Goal: Communication & Community: Answer question/provide support

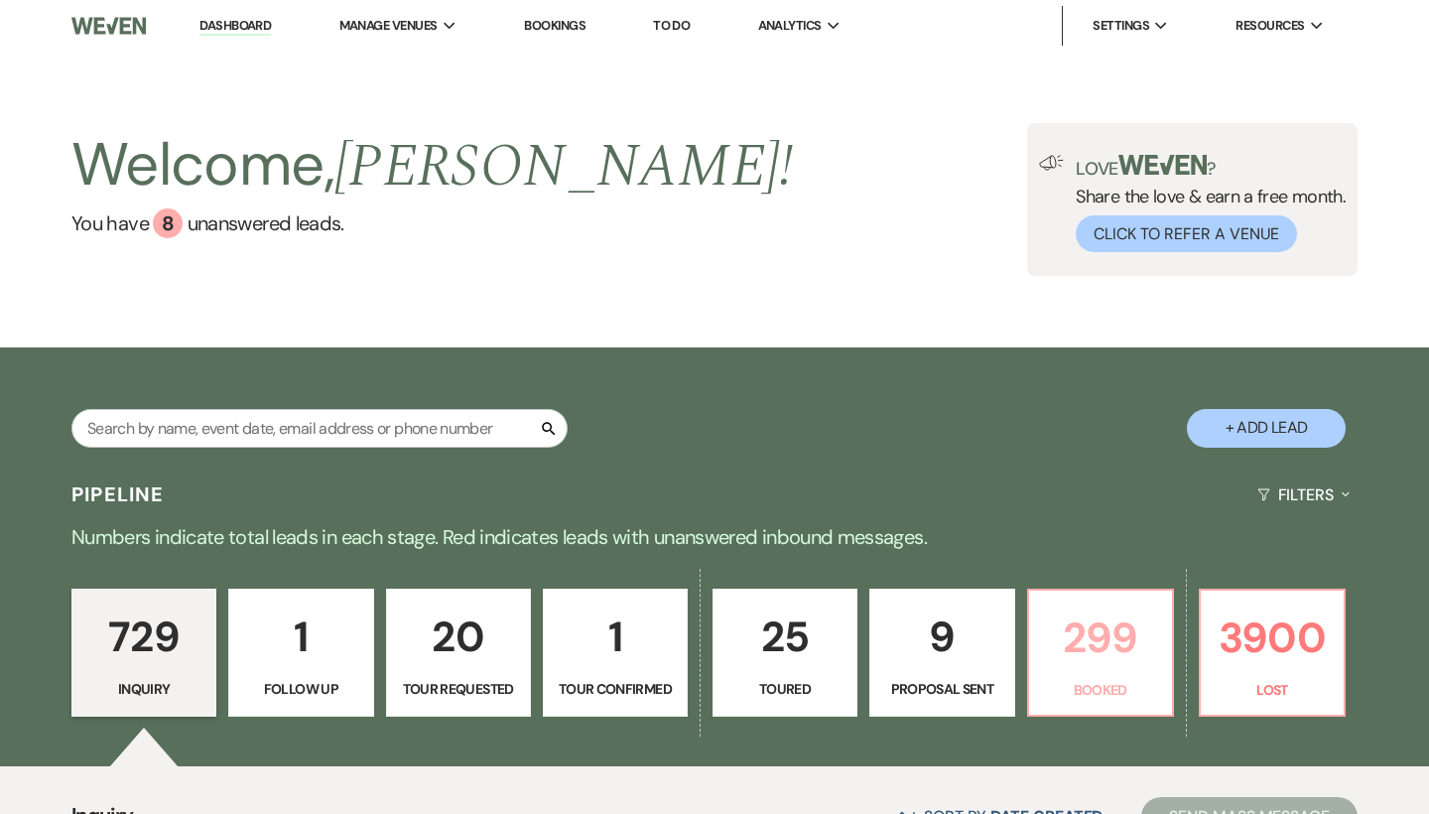
click at [1119, 625] on p "299" at bounding box center [1100, 637] width 119 height 66
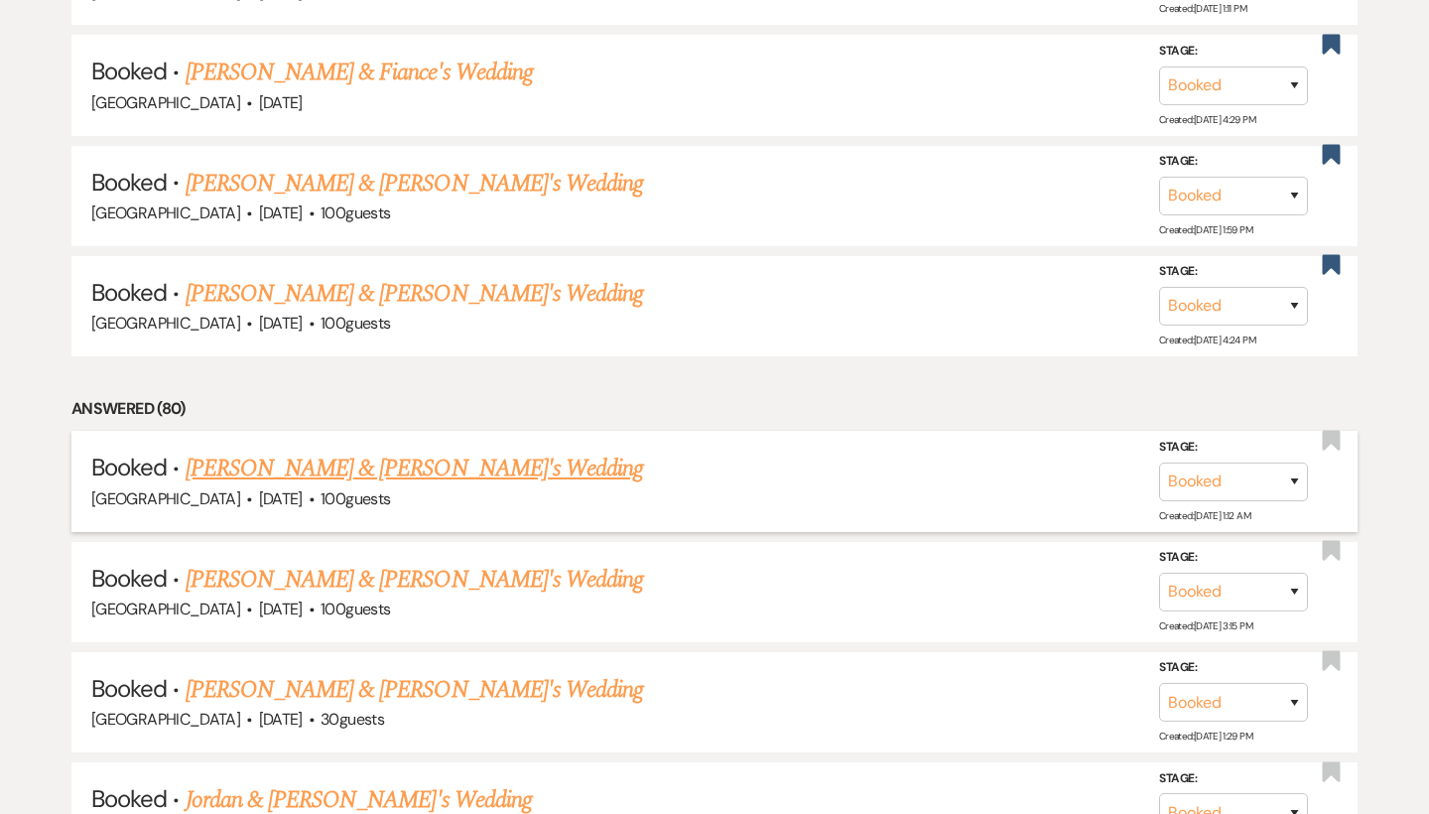
scroll to position [1895, 0]
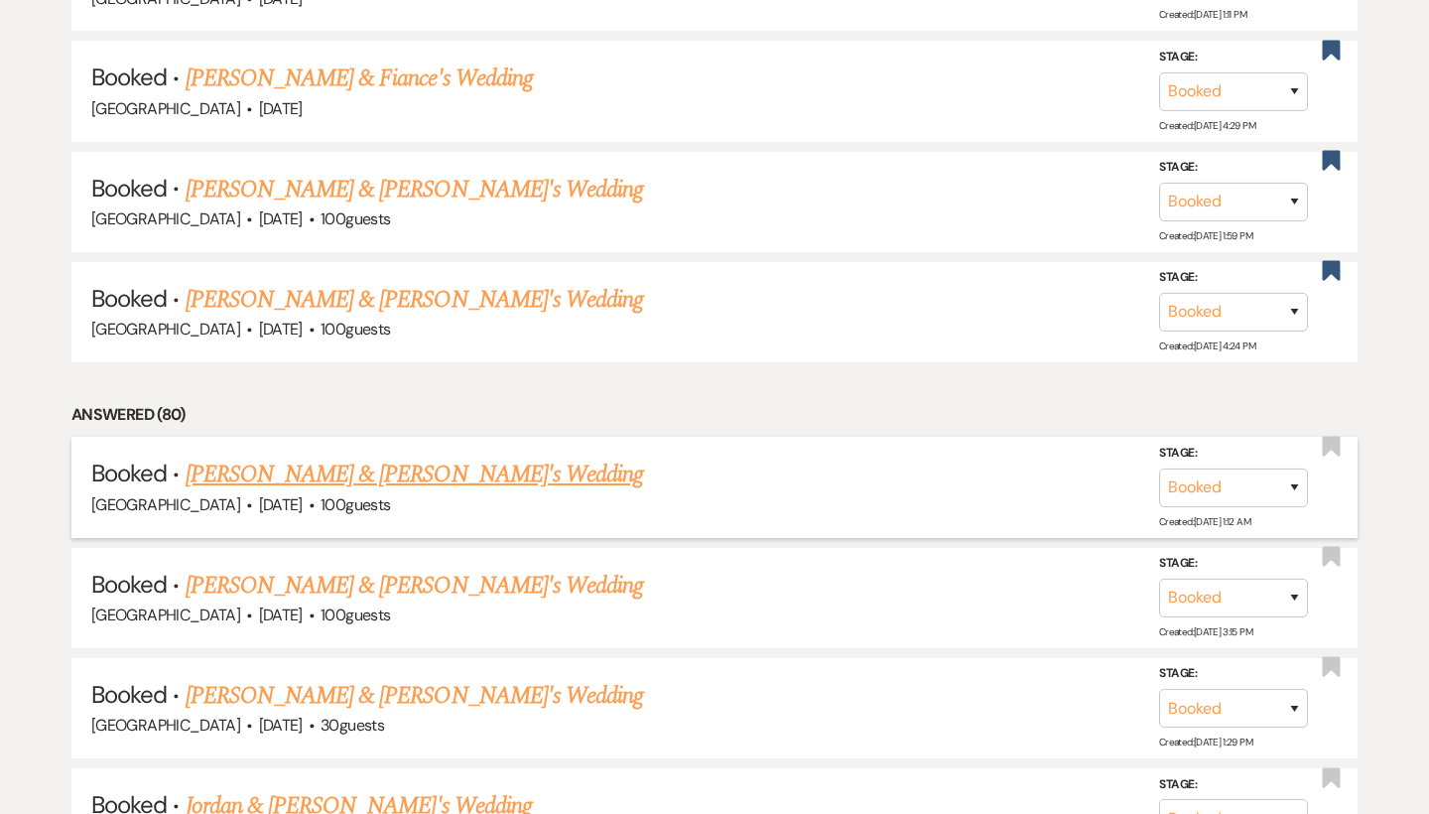
click at [442, 456] on link "[PERSON_NAME] & [PERSON_NAME]'s Wedding" at bounding box center [415, 474] width 458 height 36
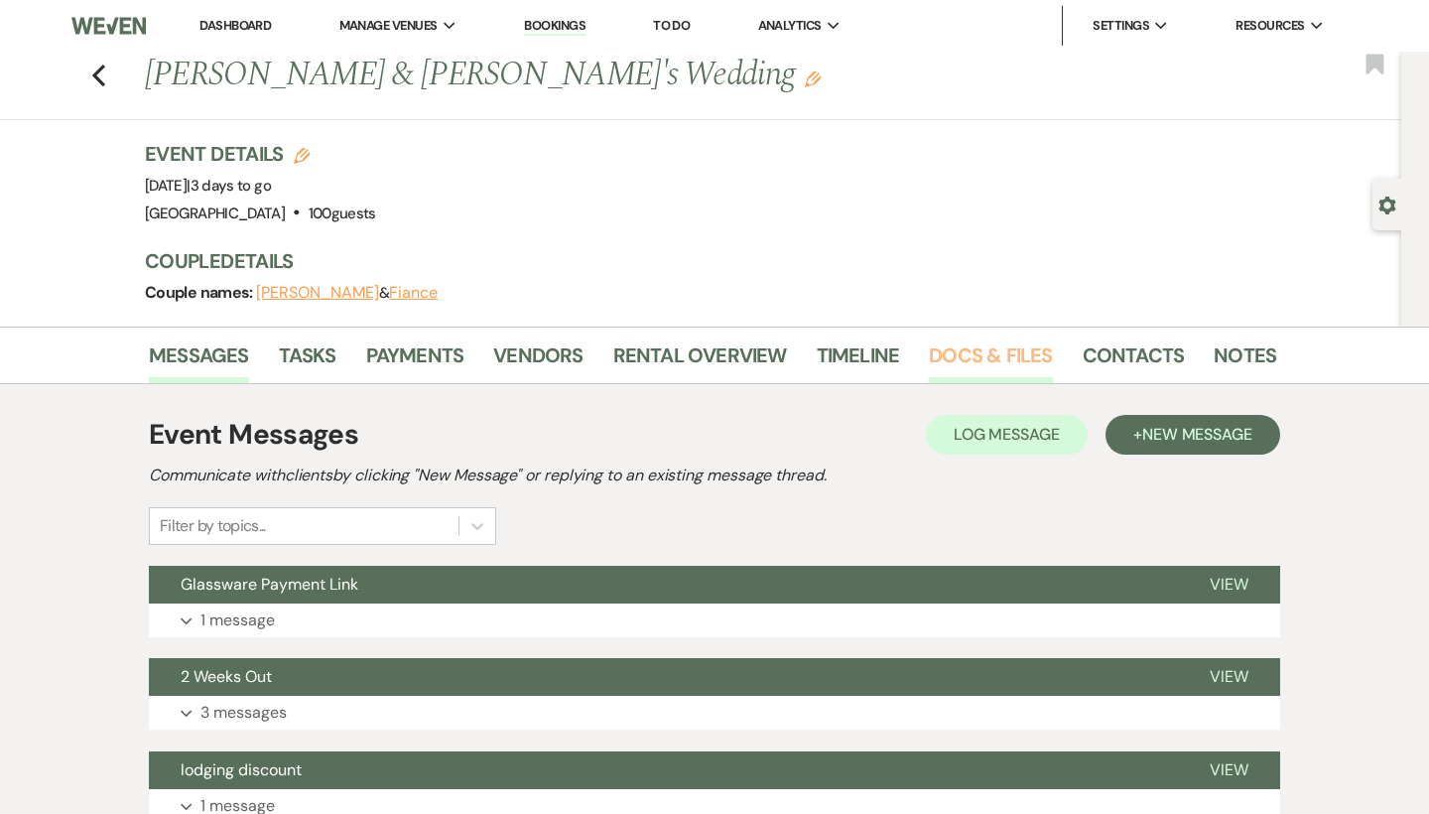
click at [985, 366] on link "Docs & Files" at bounding box center [990, 361] width 123 height 44
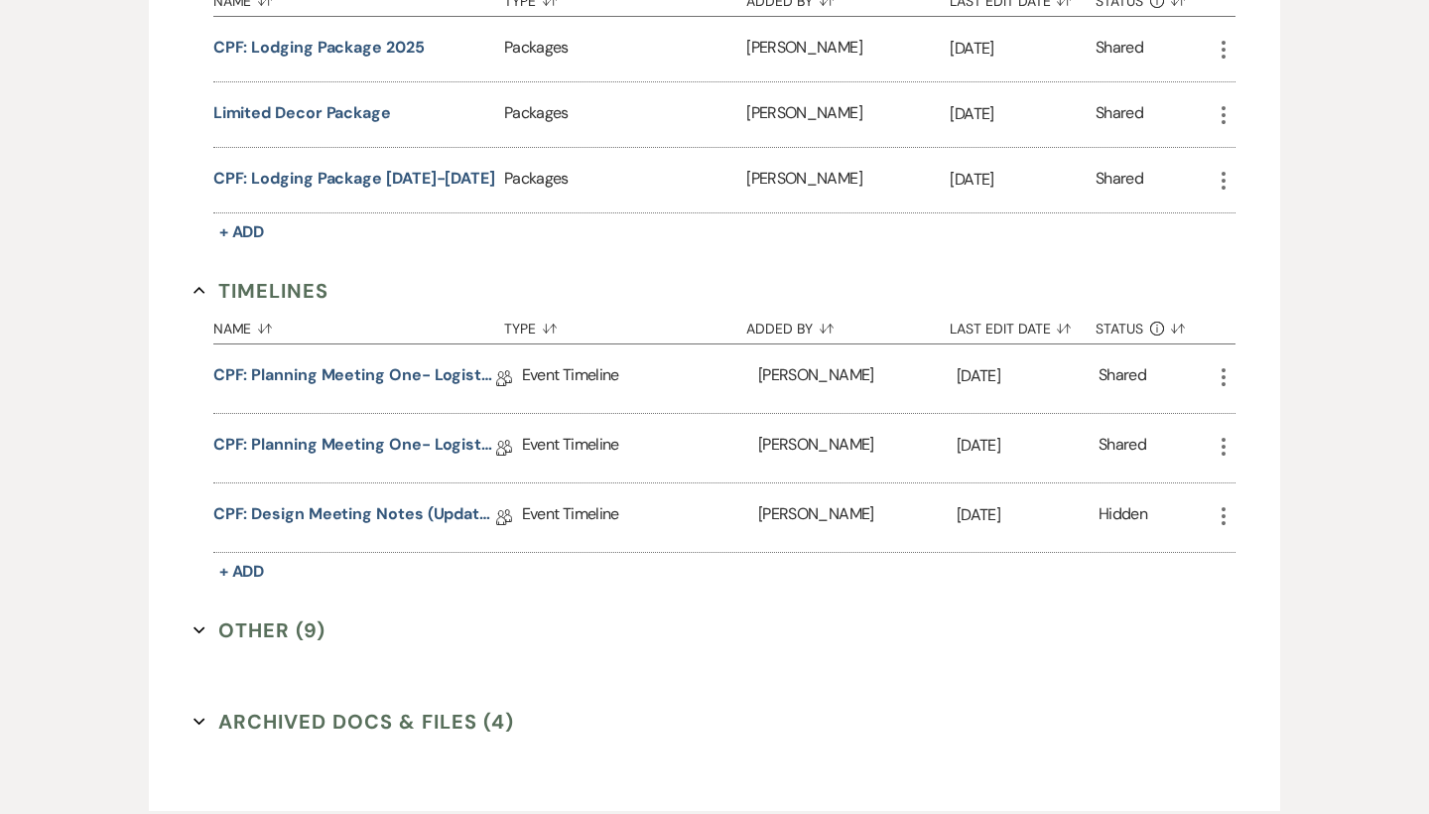
scroll to position [1581, 0]
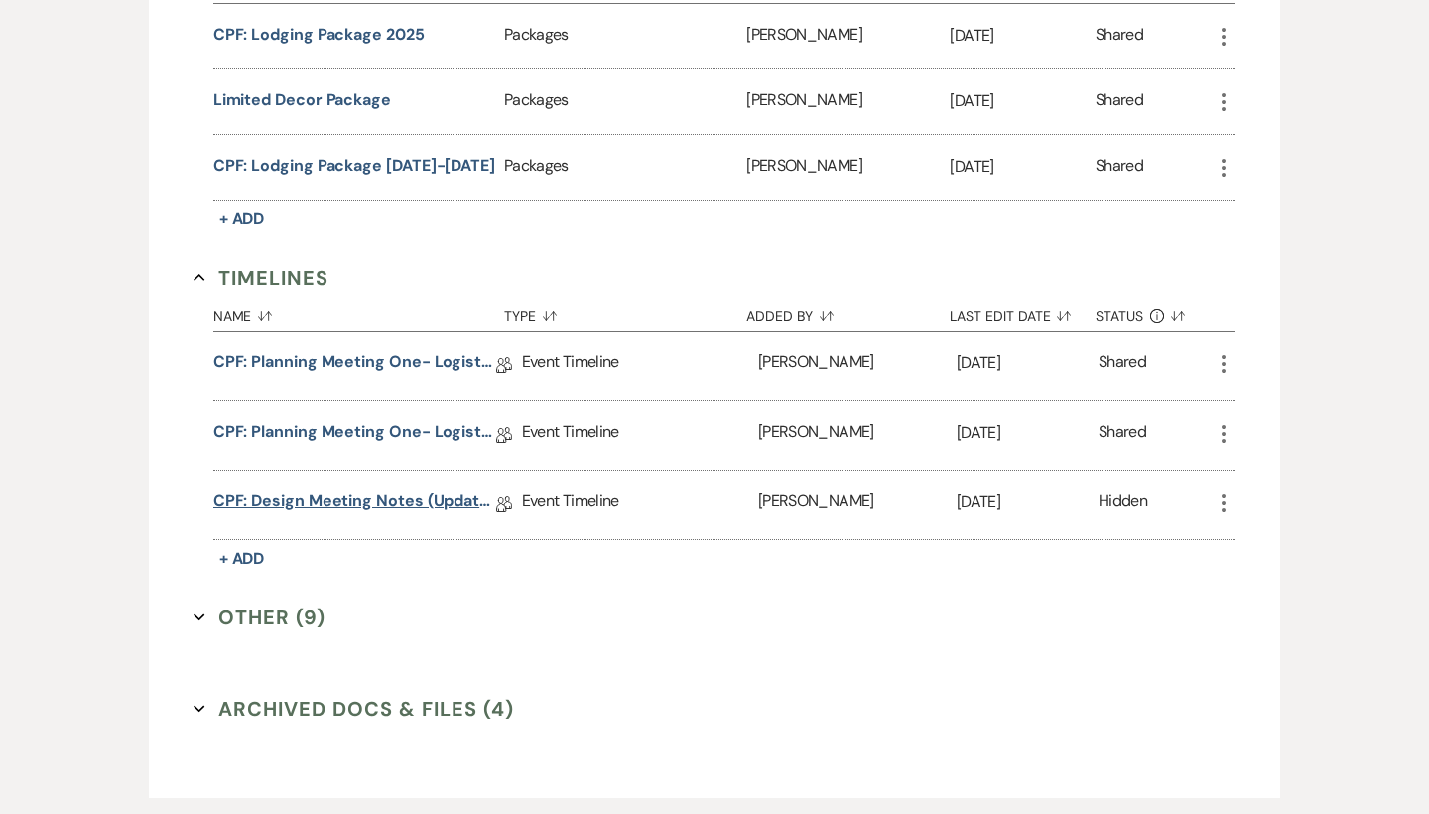
click at [421, 507] on link "CPF: Design Meeting Notes (Updated: August 28th, 2025)" at bounding box center [354, 504] width 283 height 31
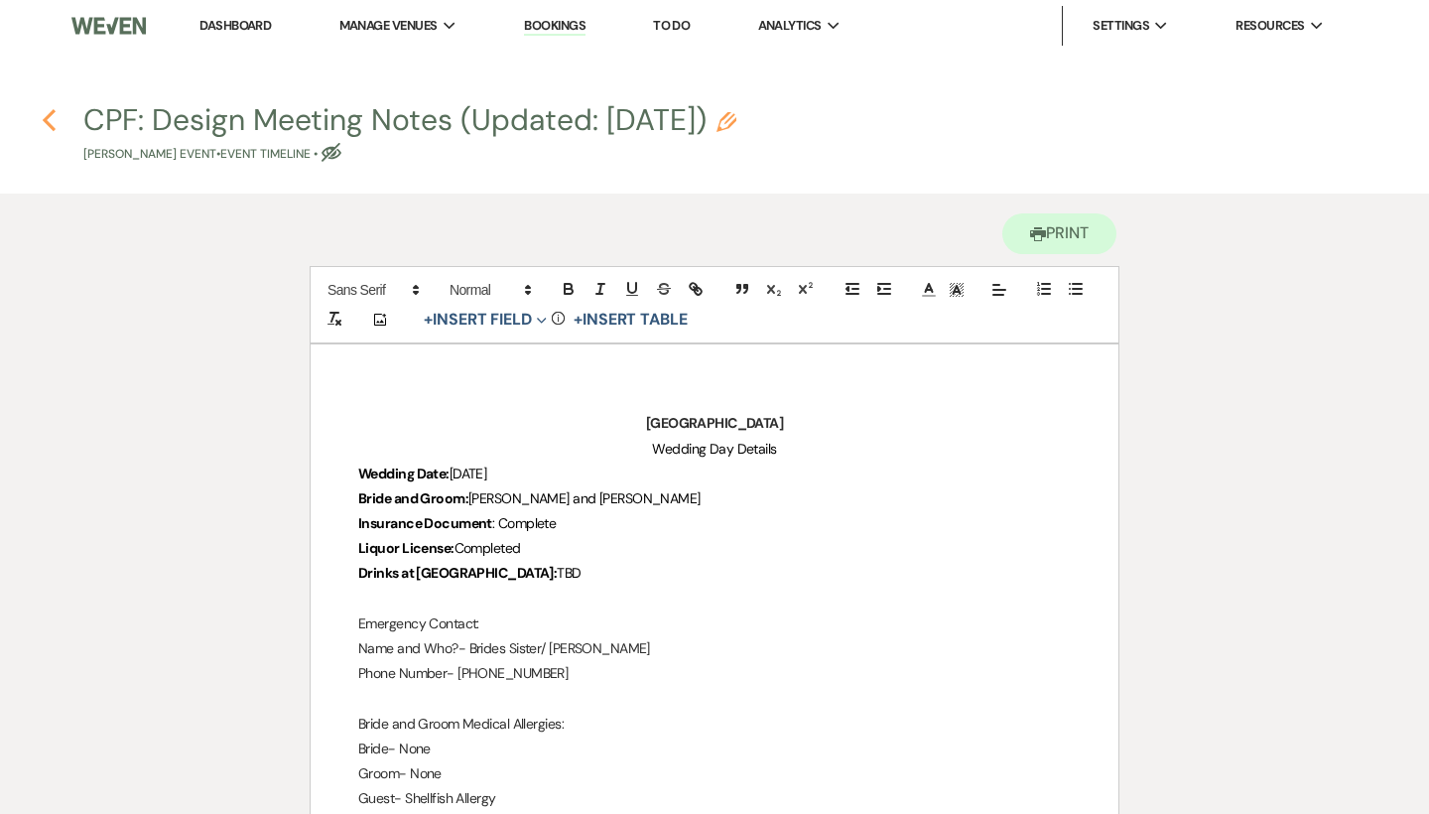
click at [48, 120] on icon "Previous" at bounding box center [49, 120] width 15 height 24
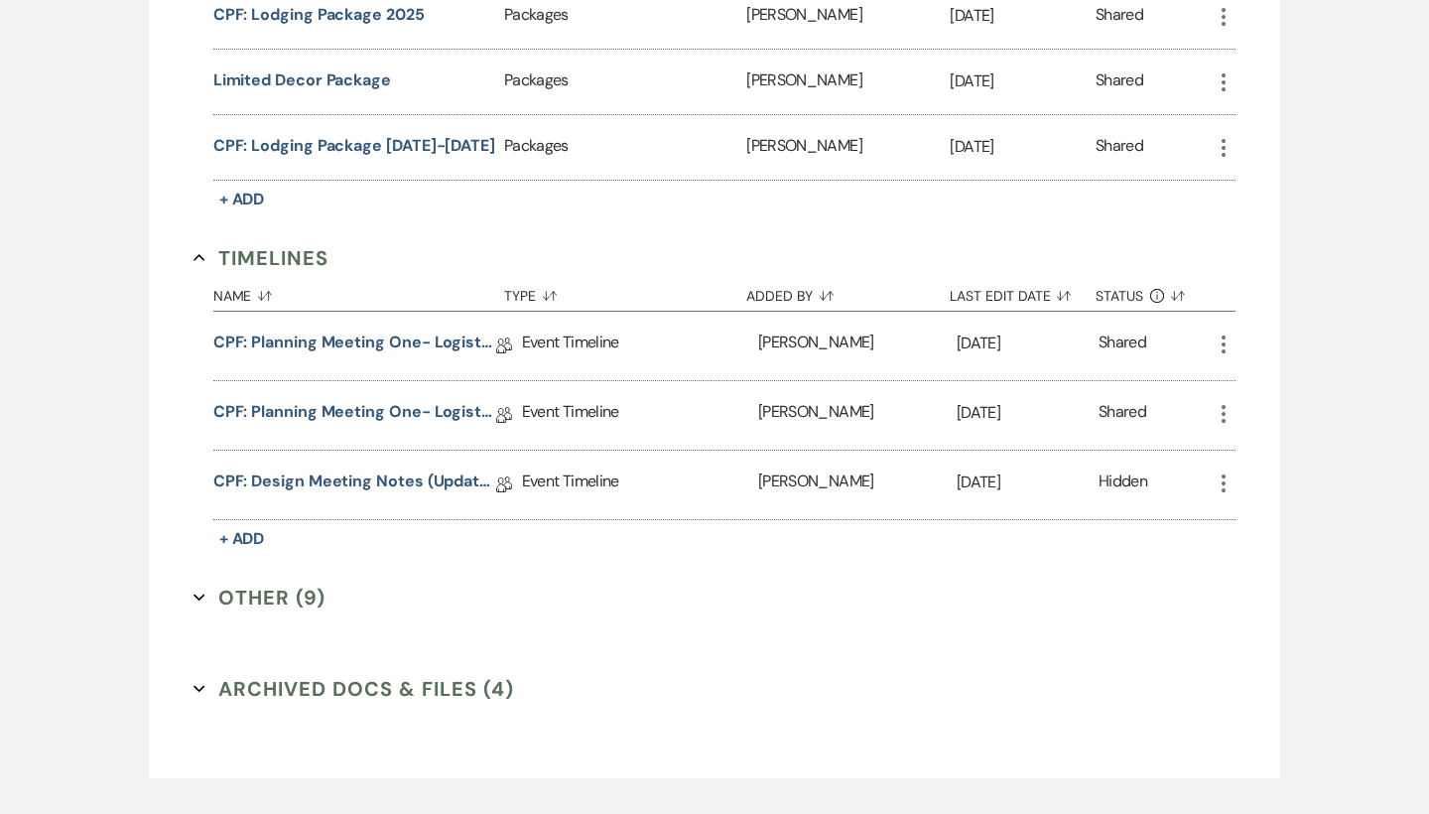
scroll to position [1636, 0]
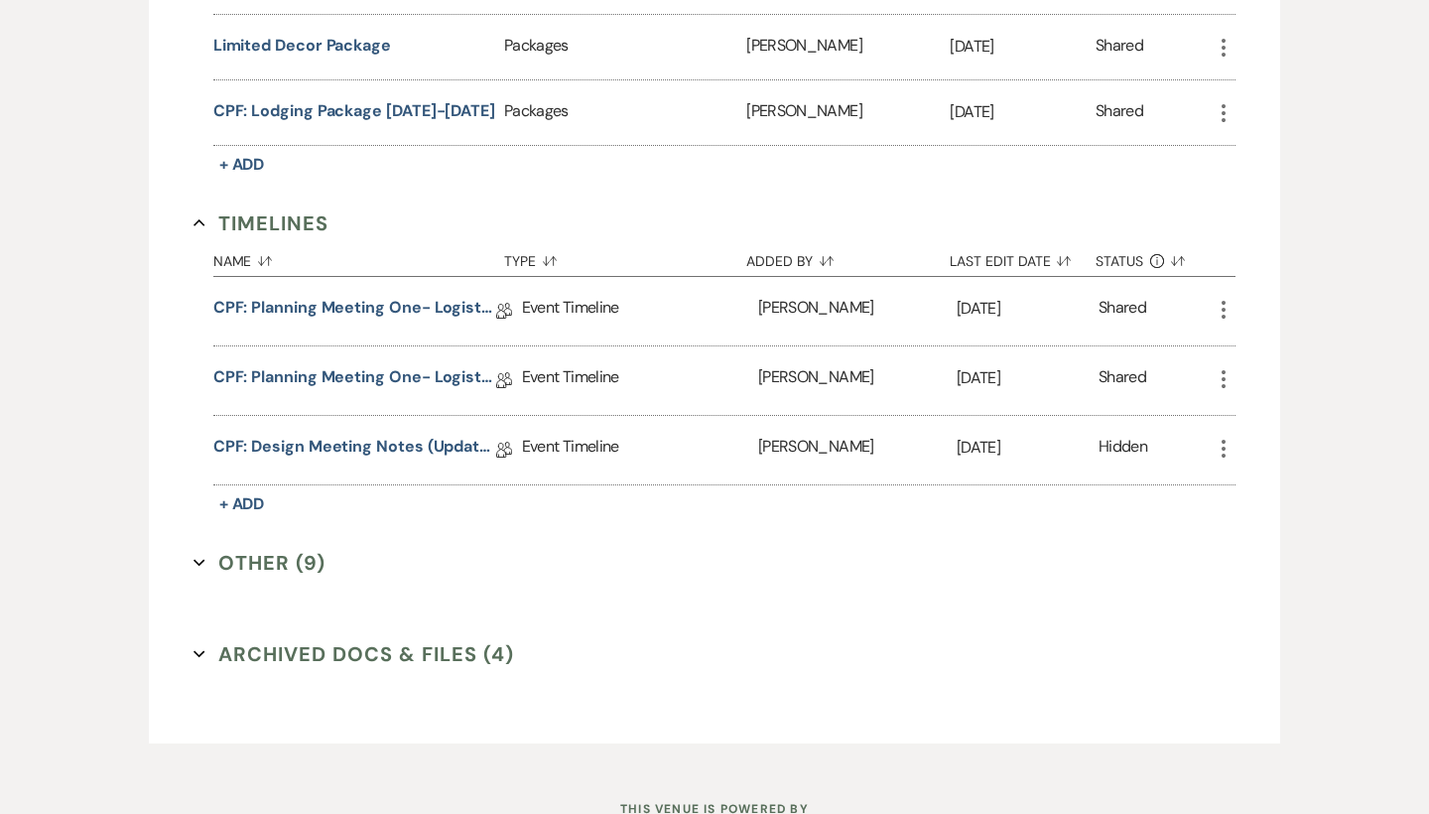
click at [286, 555] on button "Other (9) Expand" at bounding box center [259, 563] width 132 height 30
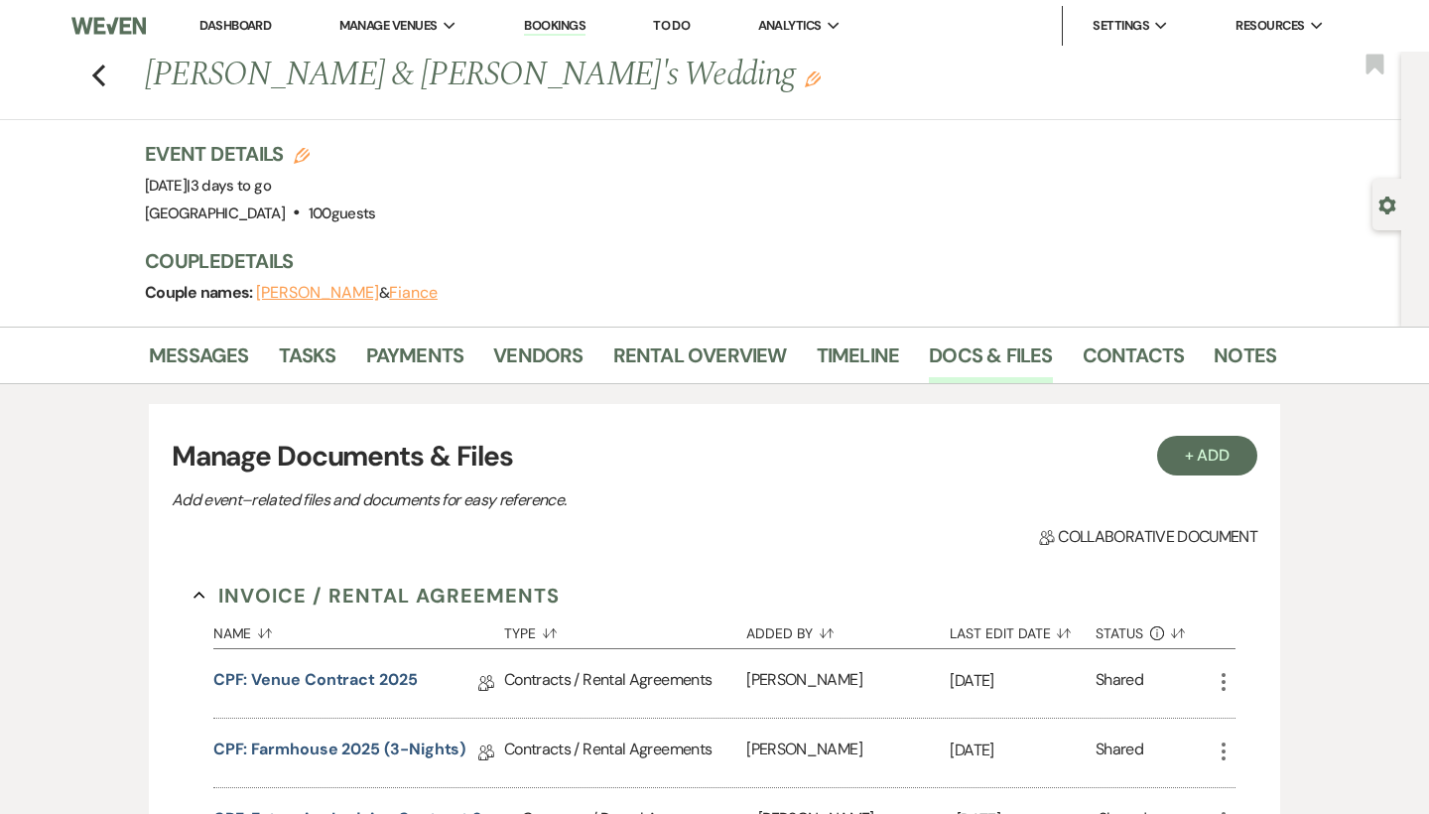
scroll to position [0, 0]
click at [94, 66] on icon "Previous" at bounding box center [98, 75] width 15 height 24
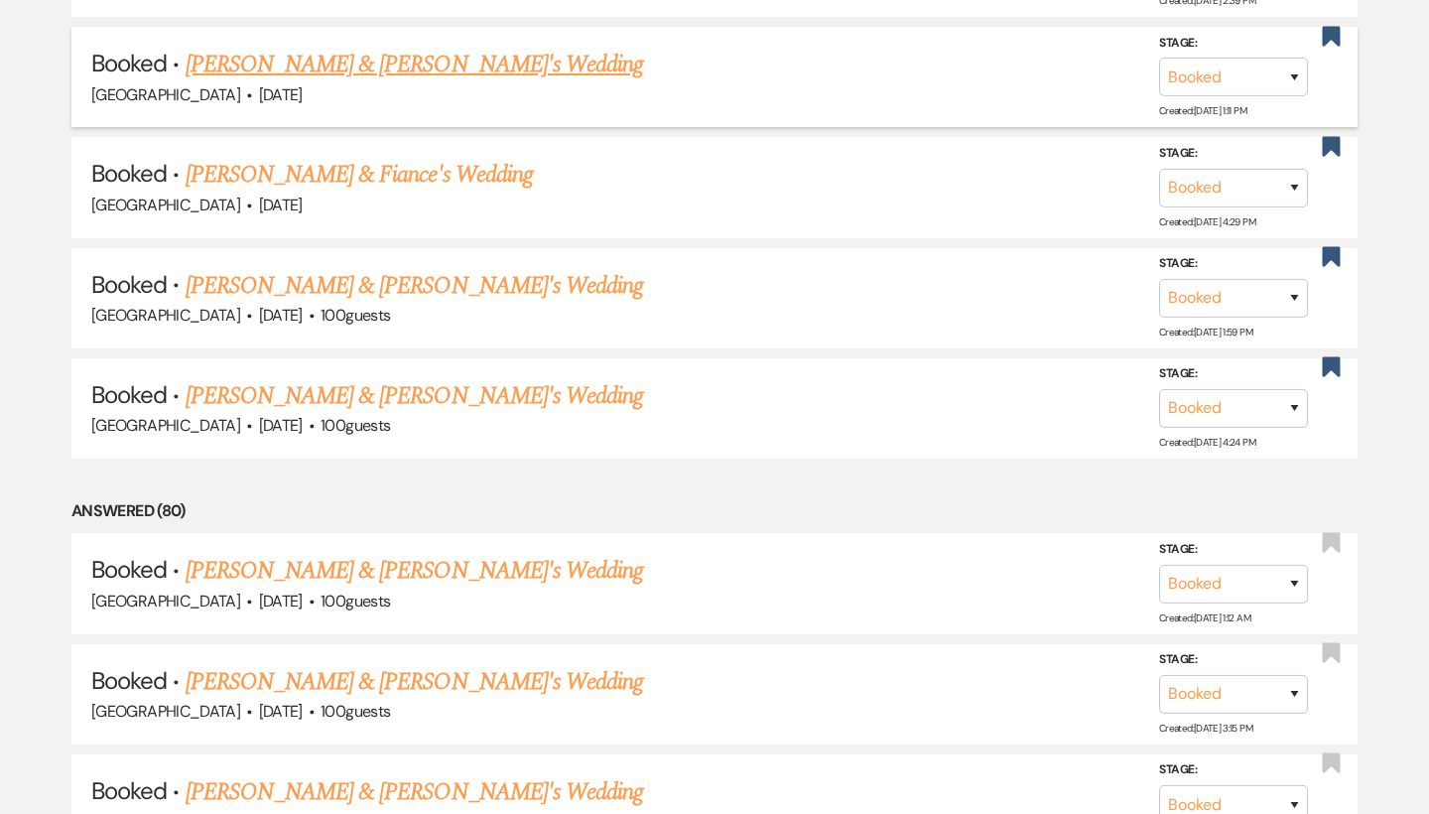
scroll to position [1800, 0]
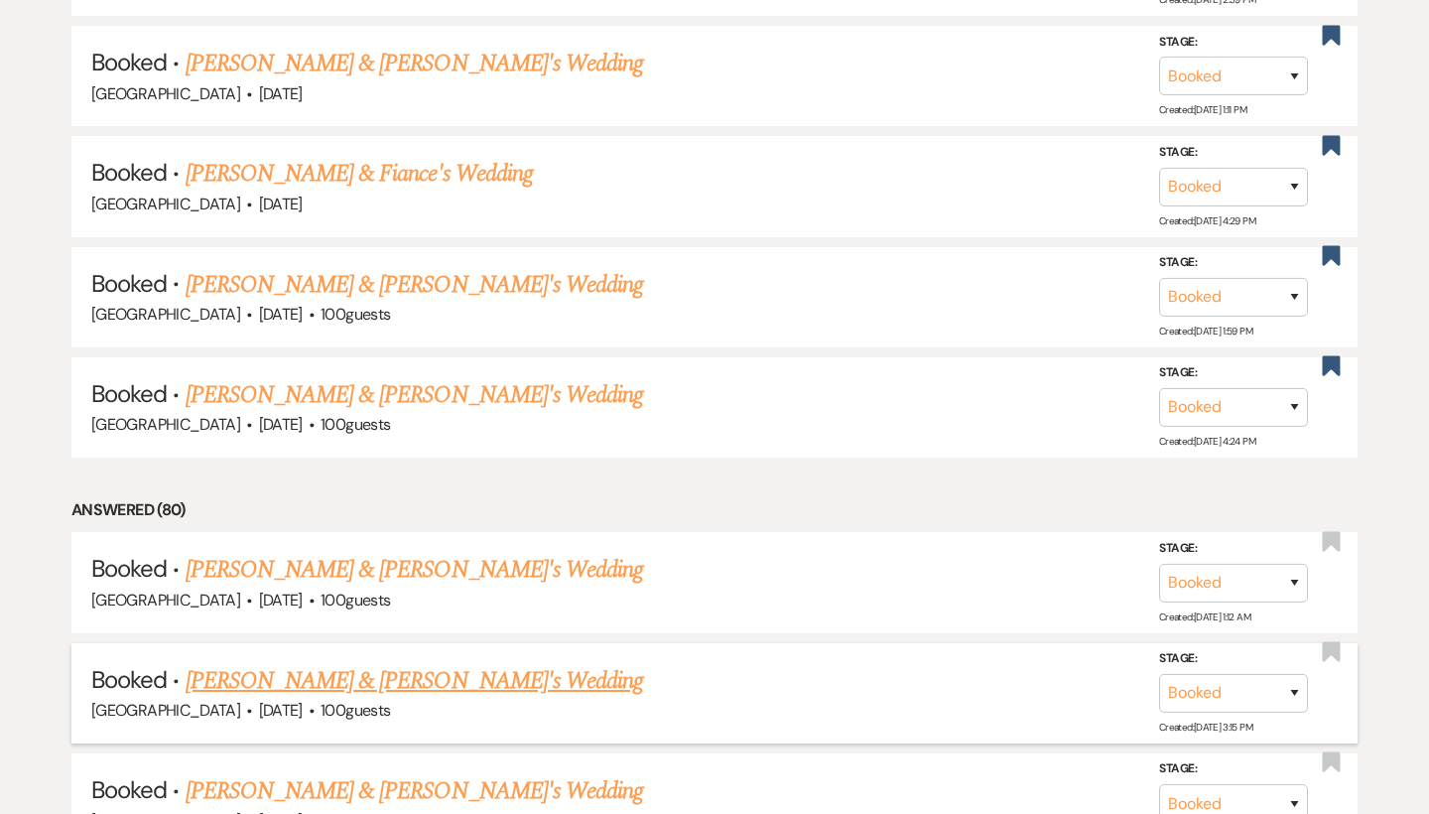
click at [368, 663] on link "[PERSON_NAME] & [PERSON_NAME]'s Wedding" at bounding box center [415, 681] width 458 height 36
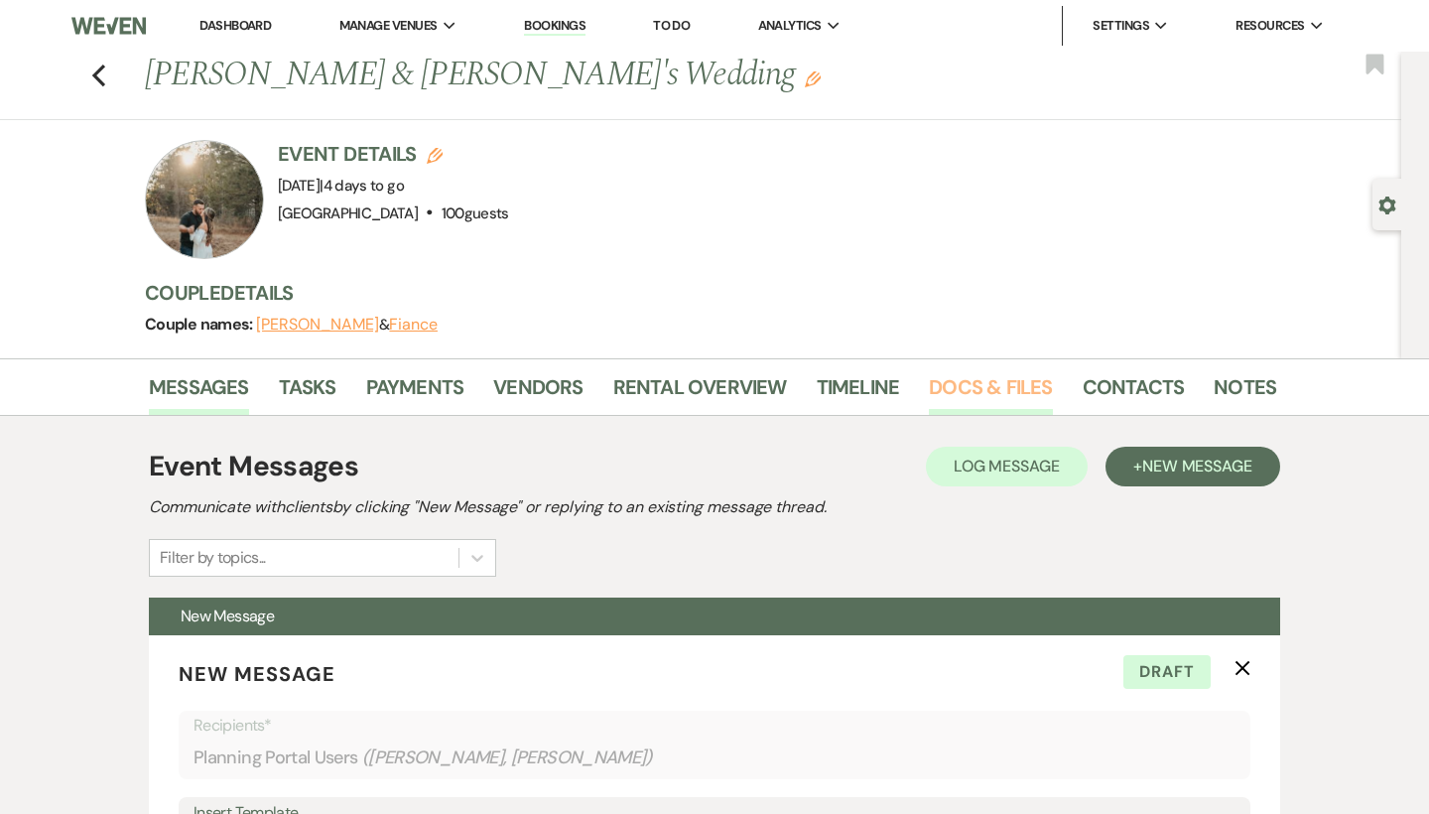
click at [969, 389] on link "Docs & Files" at bounding box center [990, 393] width 123 height 44
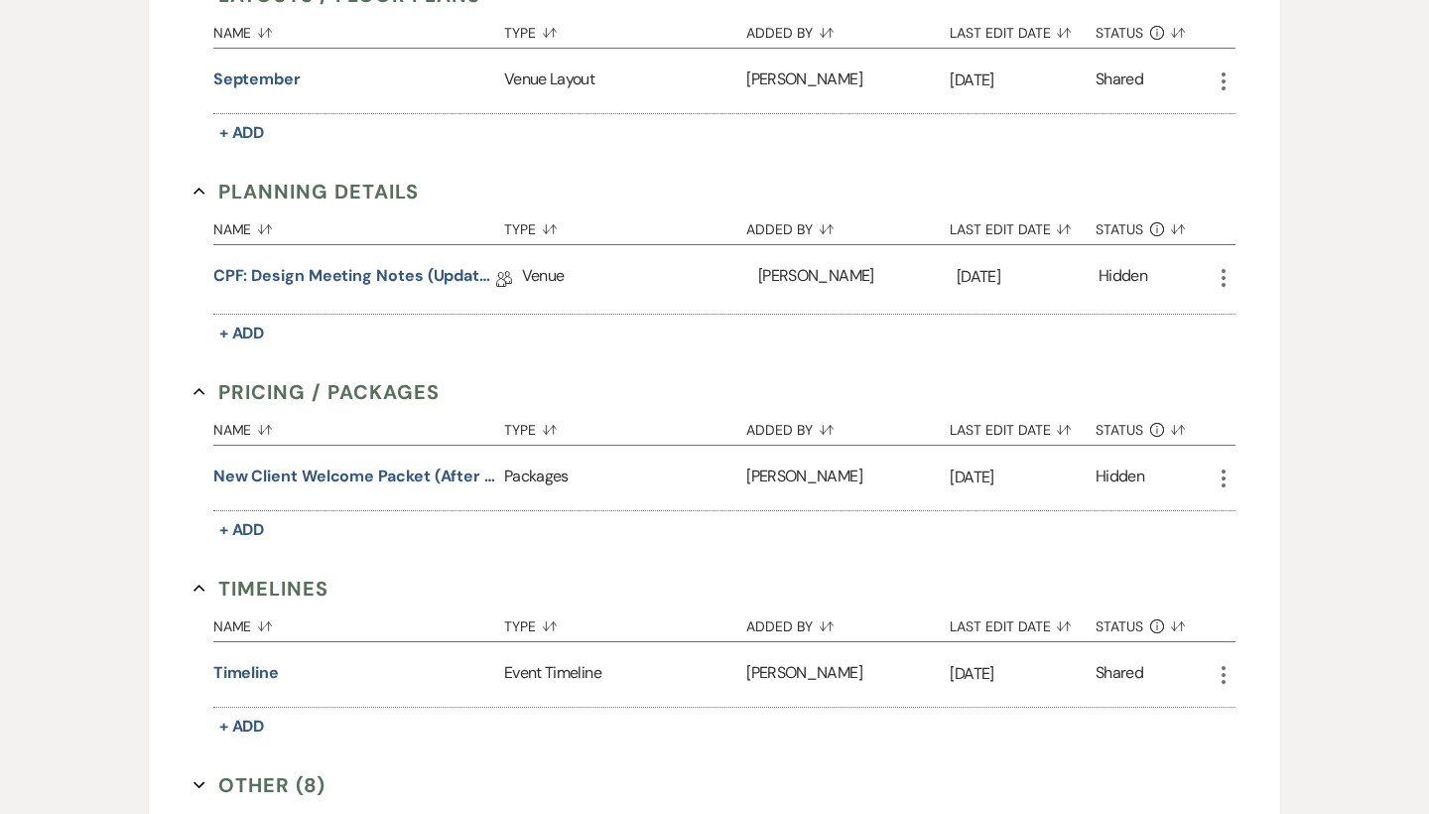
scroll to position [904, 0]
click at [372, 269] on link "CPF: Design Meeting Notes (Updated: August 5th, 2025)" at bounding box center [354, 277] width 283 height 31
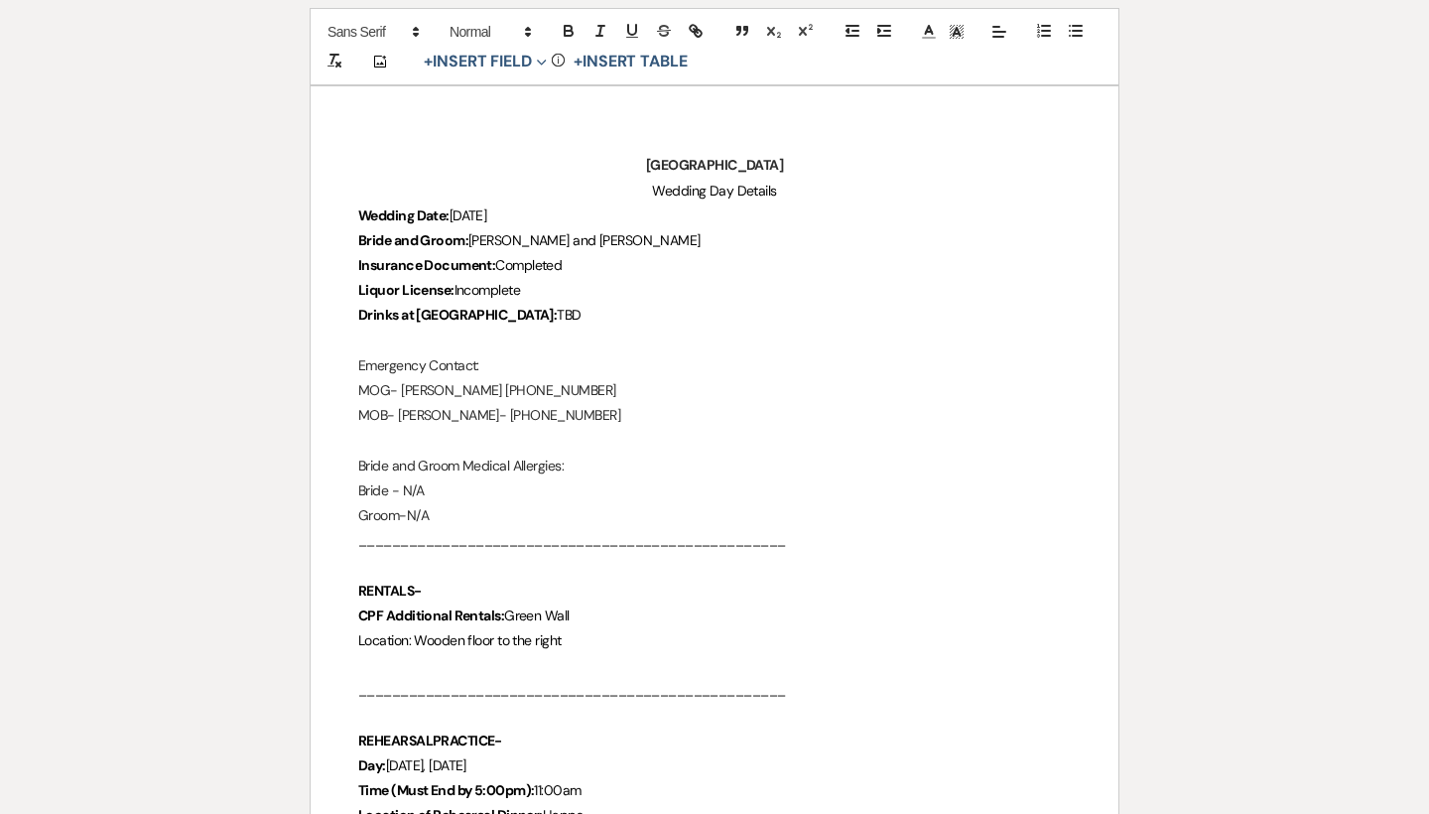
scroll to position [257, 0]
click at [569, 288] on p "Liquor License: Incomplete" at bounding box center [714, 291] width 712 height 25
click at [580, 244] on p "Bride and Groom: Mikayla and John" at bounding box center [714, 241] width 712 height 25
click at [576, 259] on p "Insurance Document: Completed" at bounding box center [714, 266] width 712 height 25
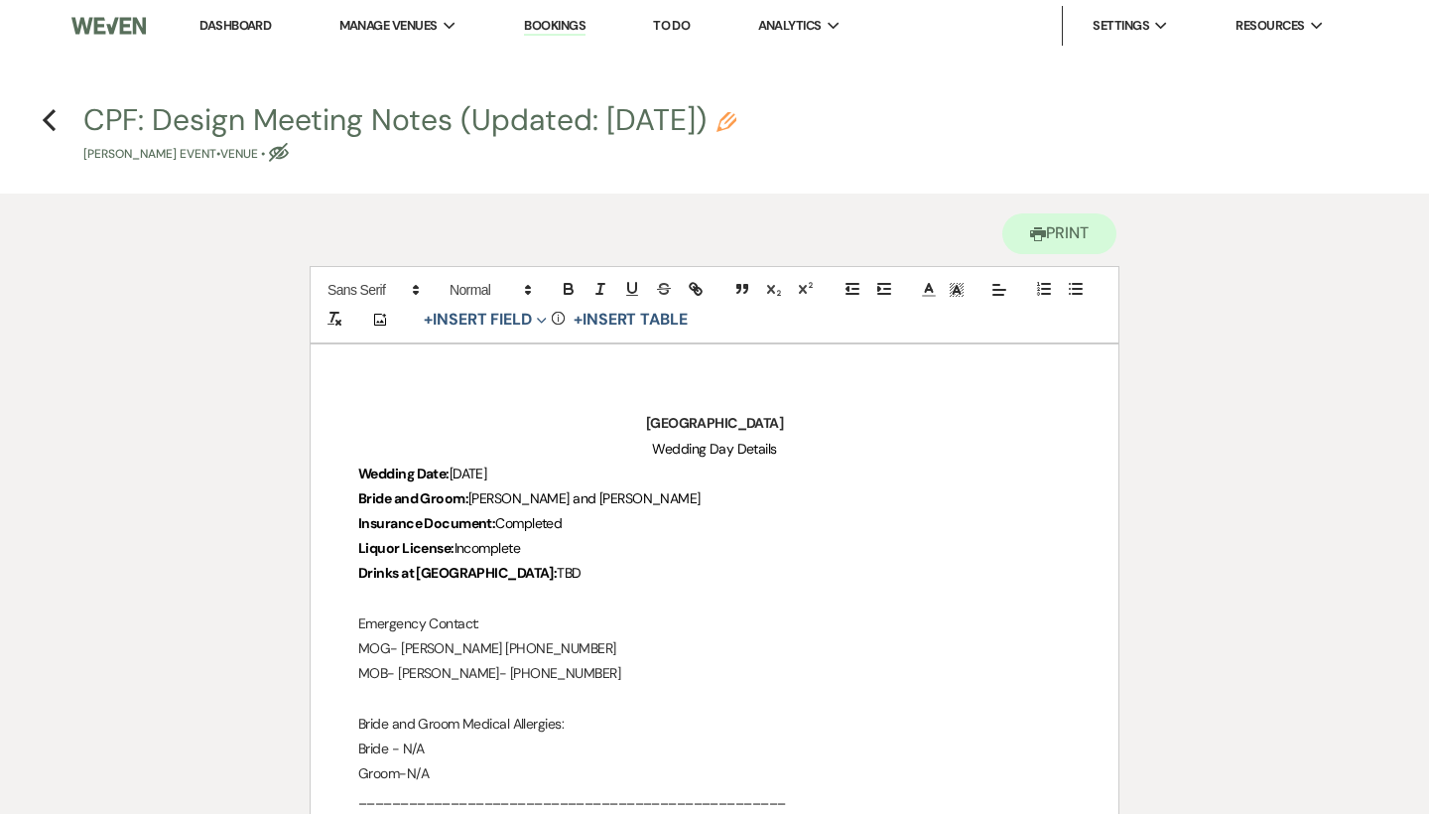
scroll to position [0, 0]
click at [50, 113] on use "button" at bounding box center [49, 120] width 13 height 22
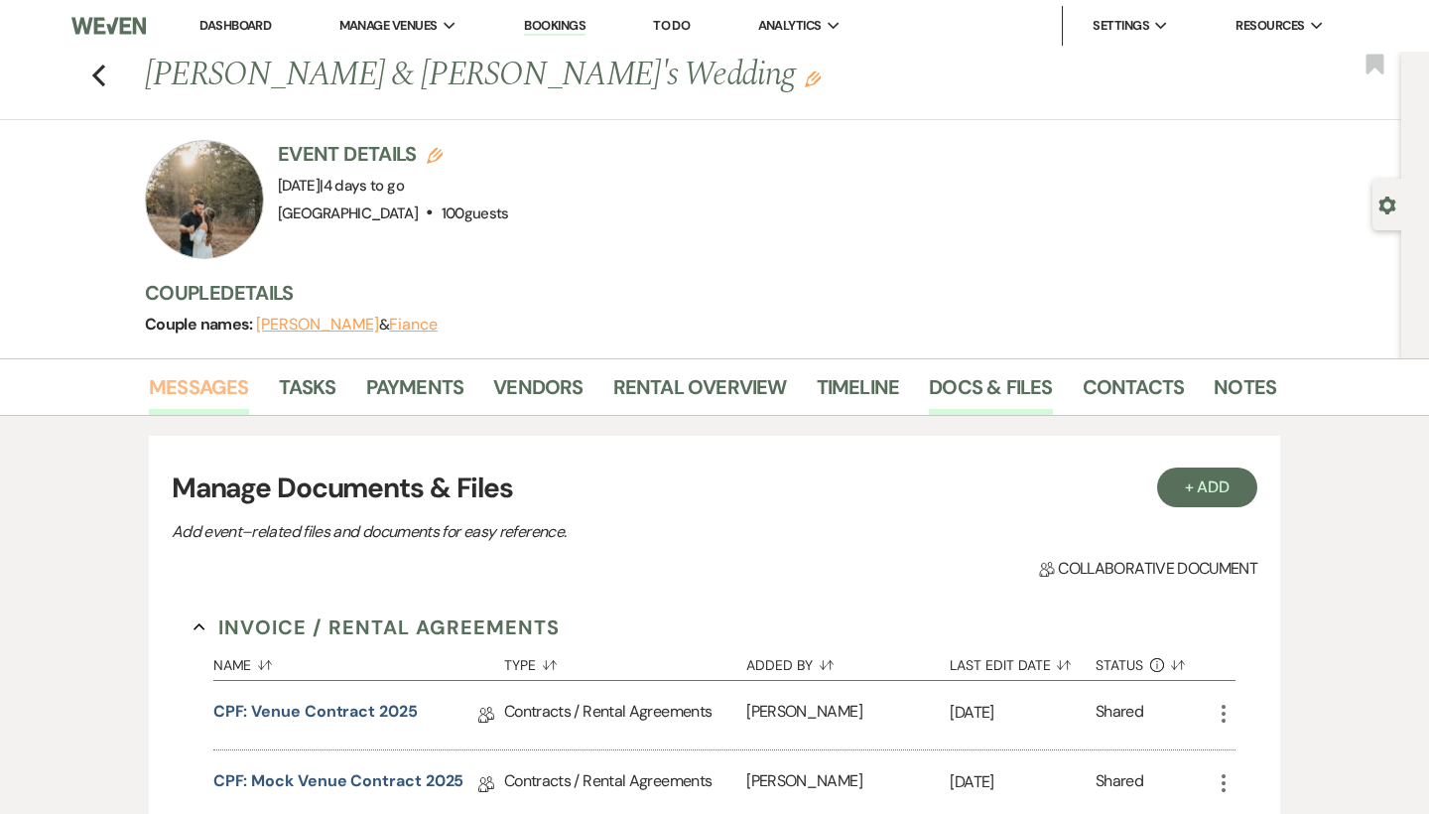
click at [186, 386] on link "Messages" at bounding box center [199, 393] width 100 height 44
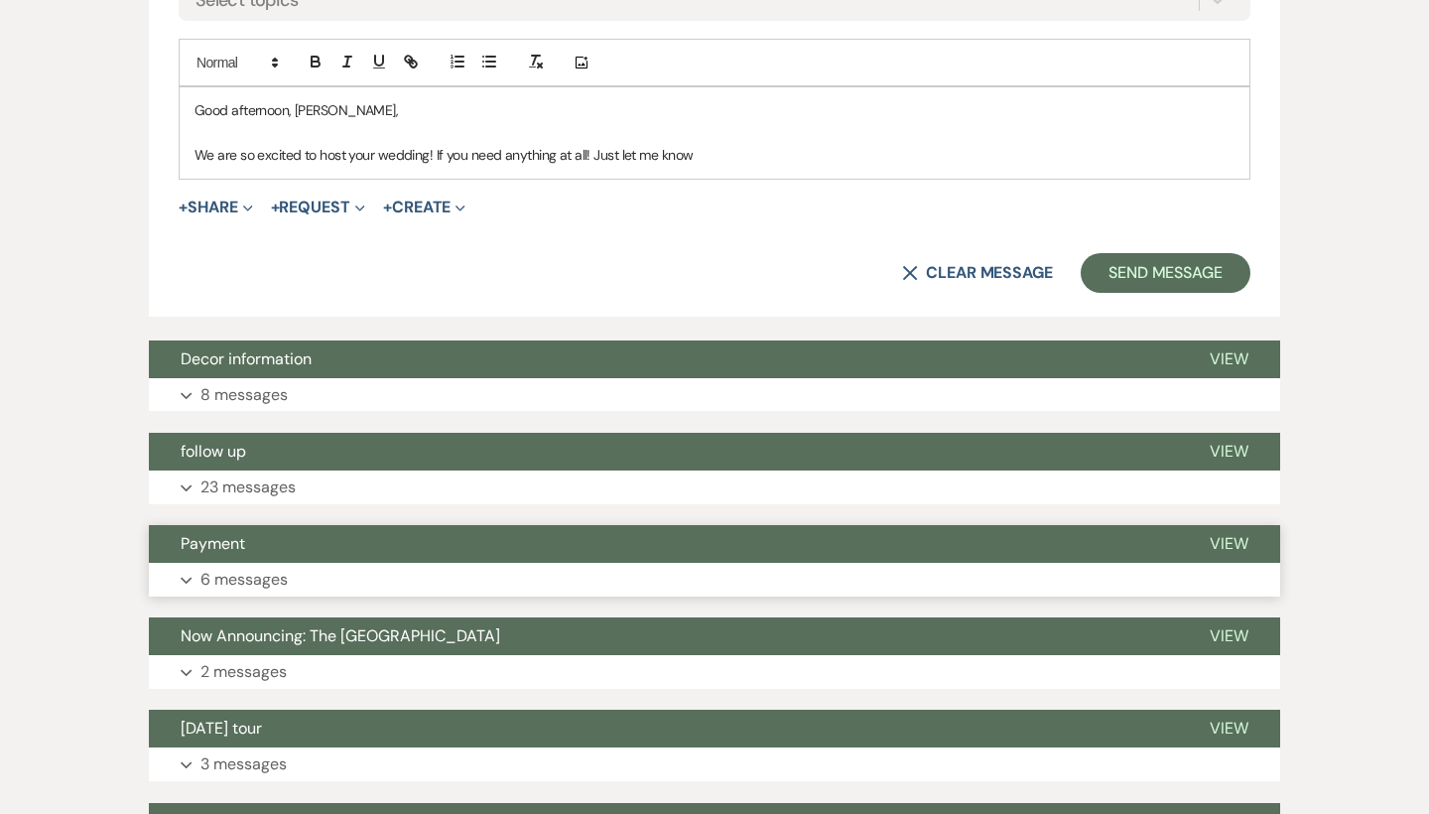
scroll to position [1045, 0]
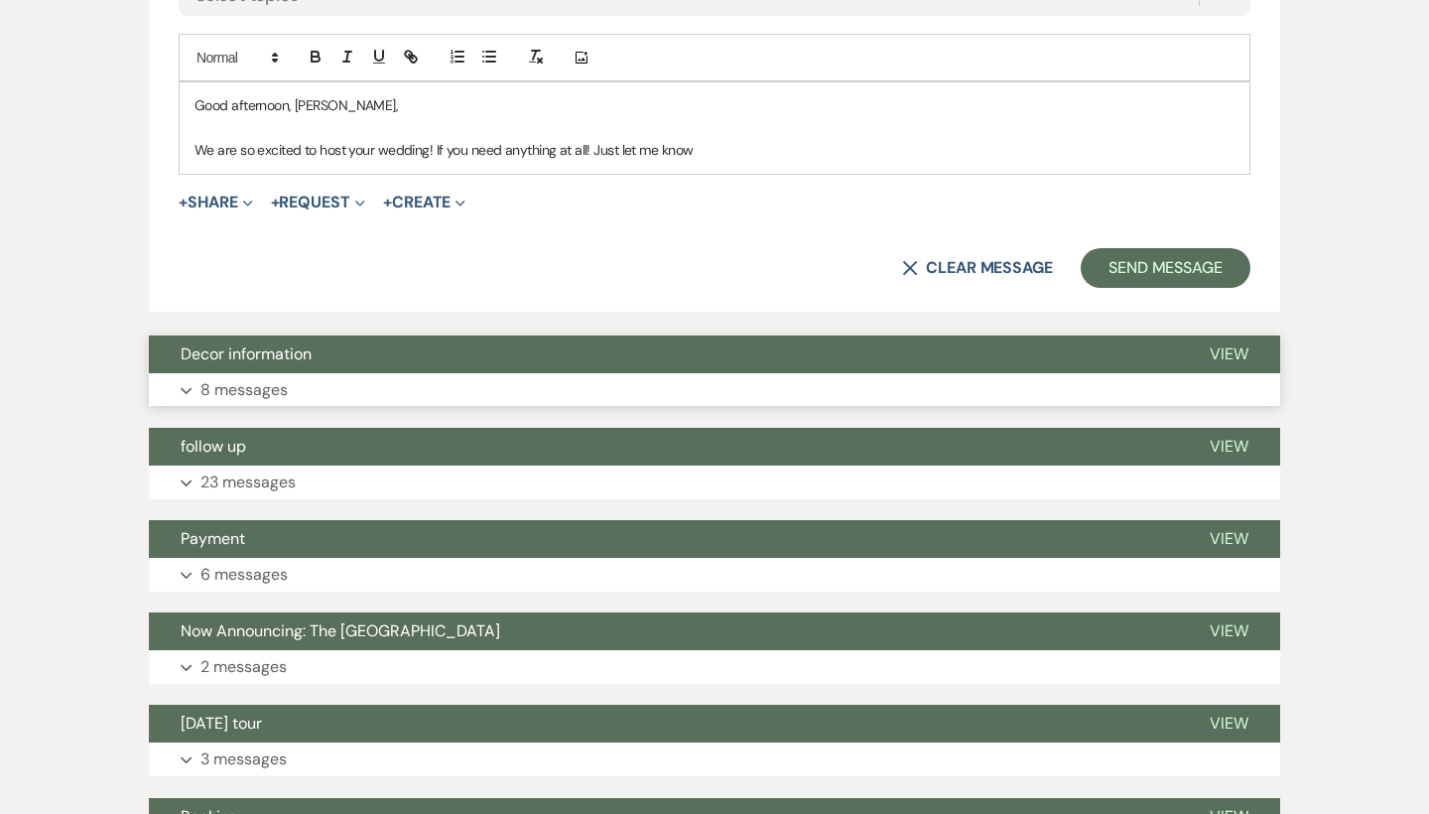
click at [321, 373] on button "Expand 8 messages" at bounding box center [714, 390] width 1131 height 34
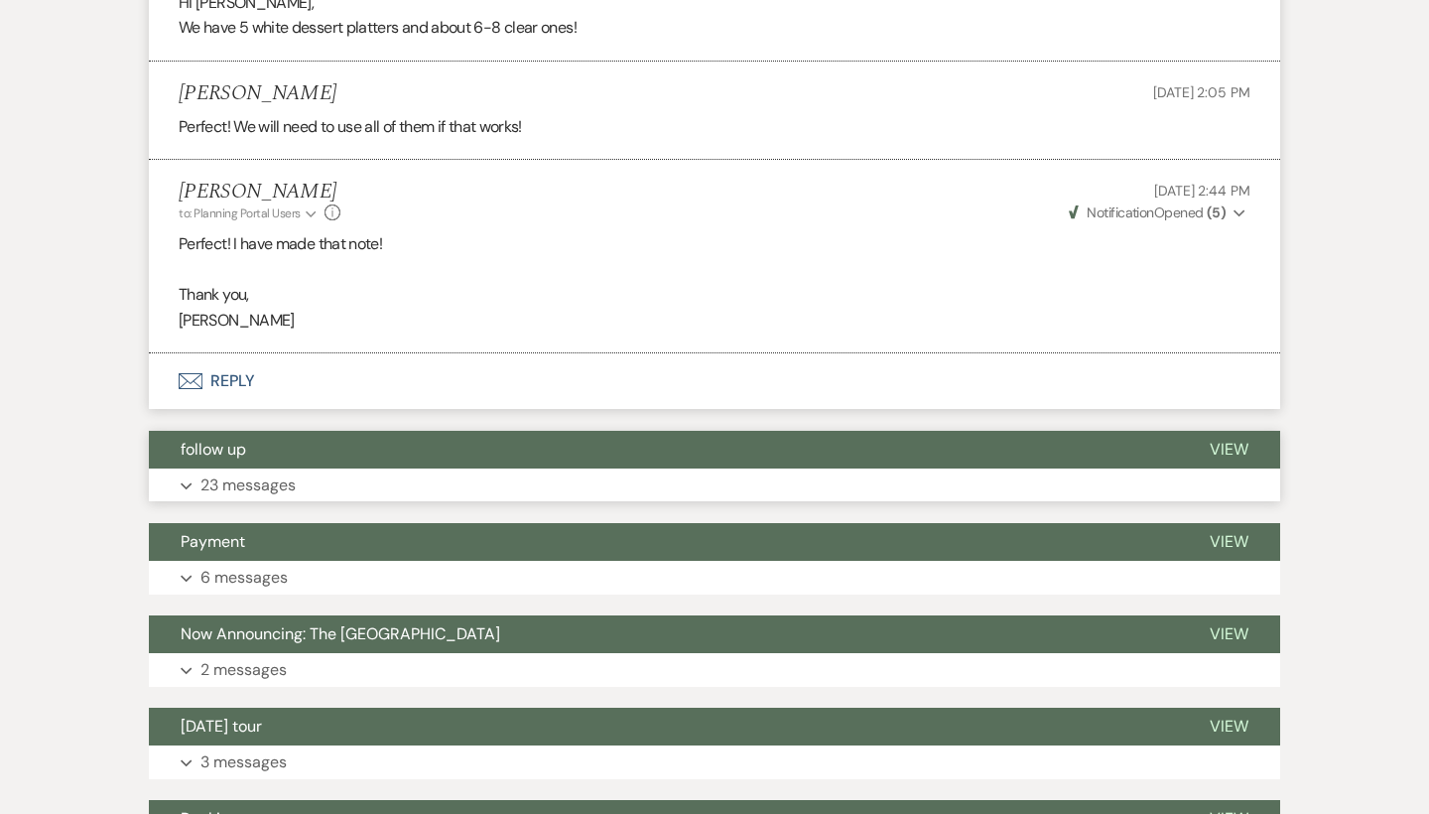
click at [338, 468] on button "Expand 23 messages" at bounding box center [714, 485] width 1131 height 34
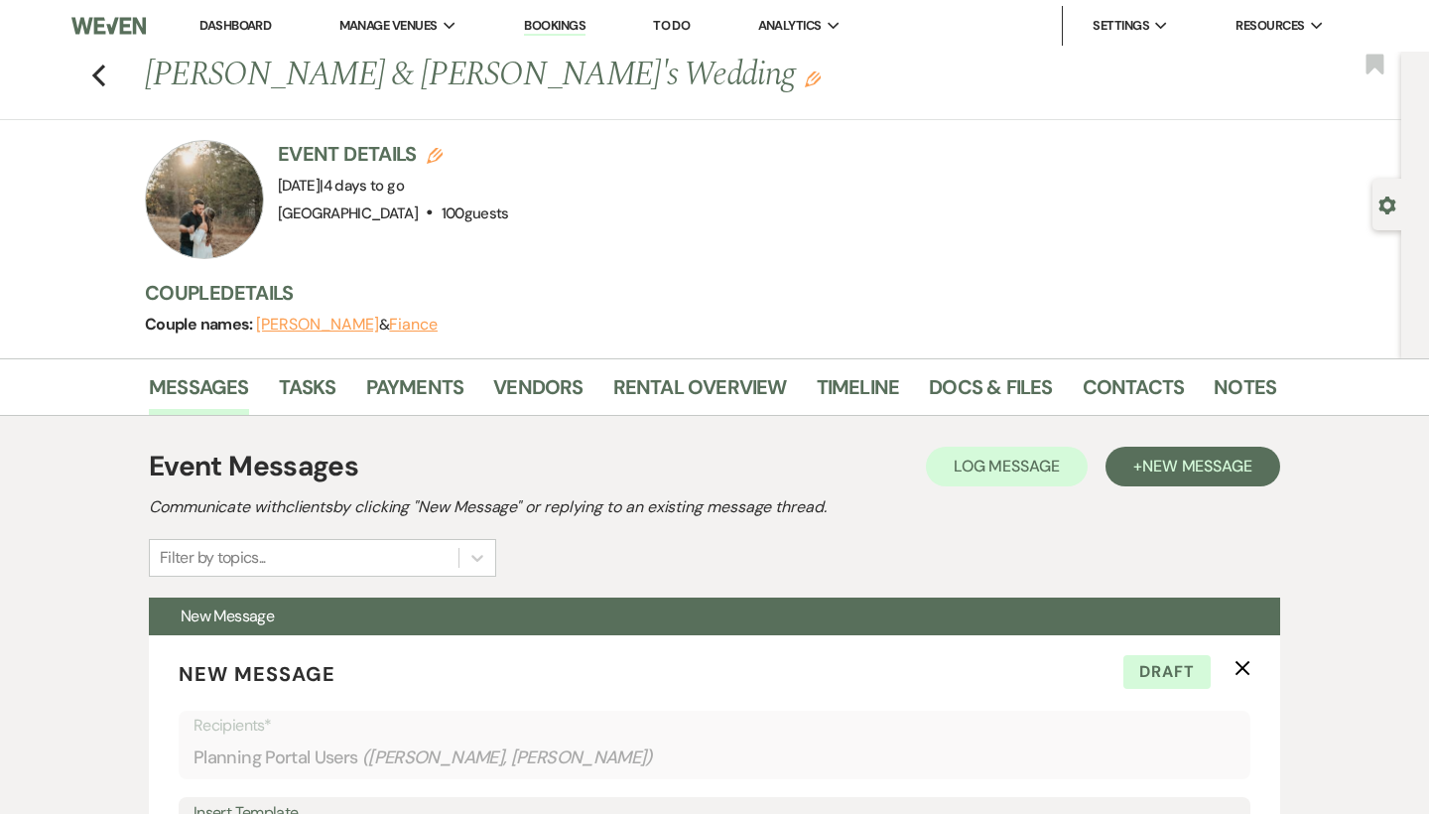
scroll to position [0, 0]
click at [94, 79] on icon "Previous" at bounding box center [98, 75] width 15 height 24
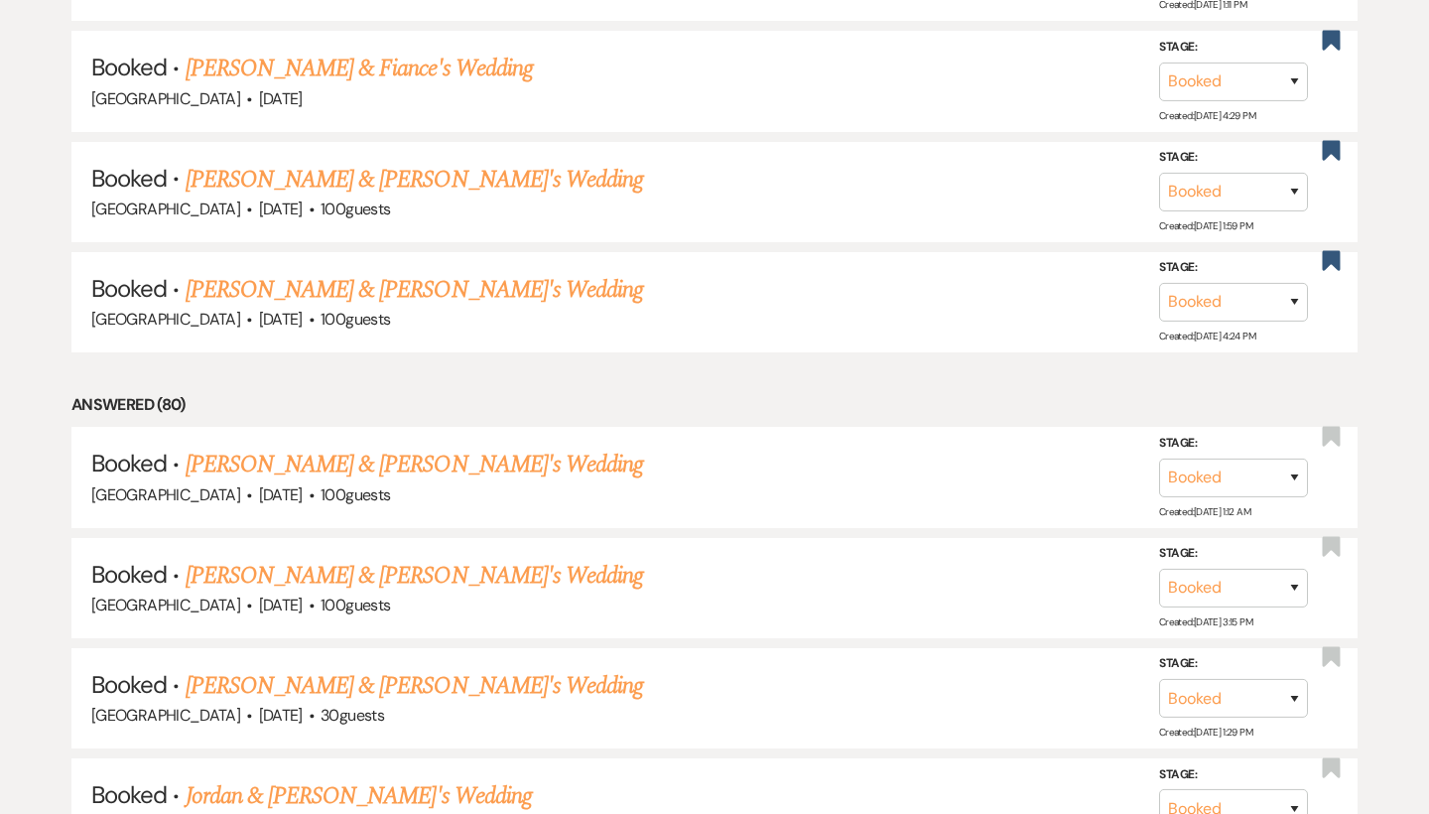
scroll to position [1912, 0]
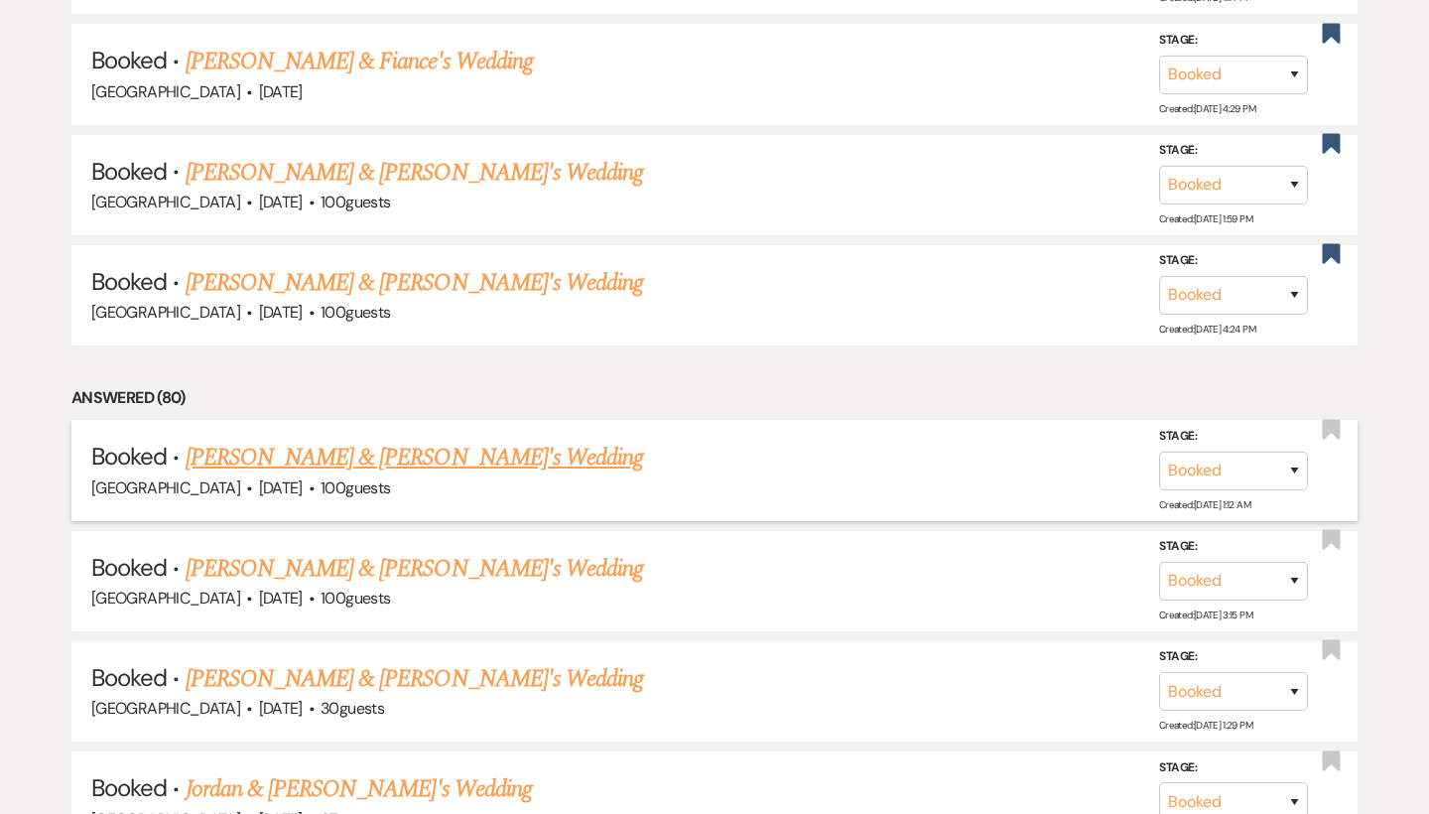
click at [283, 440] on link "[PERSON_NAME] & [PERSON_NAME]'s Wedding" at bounding box center [415, 458] width 458 height 36
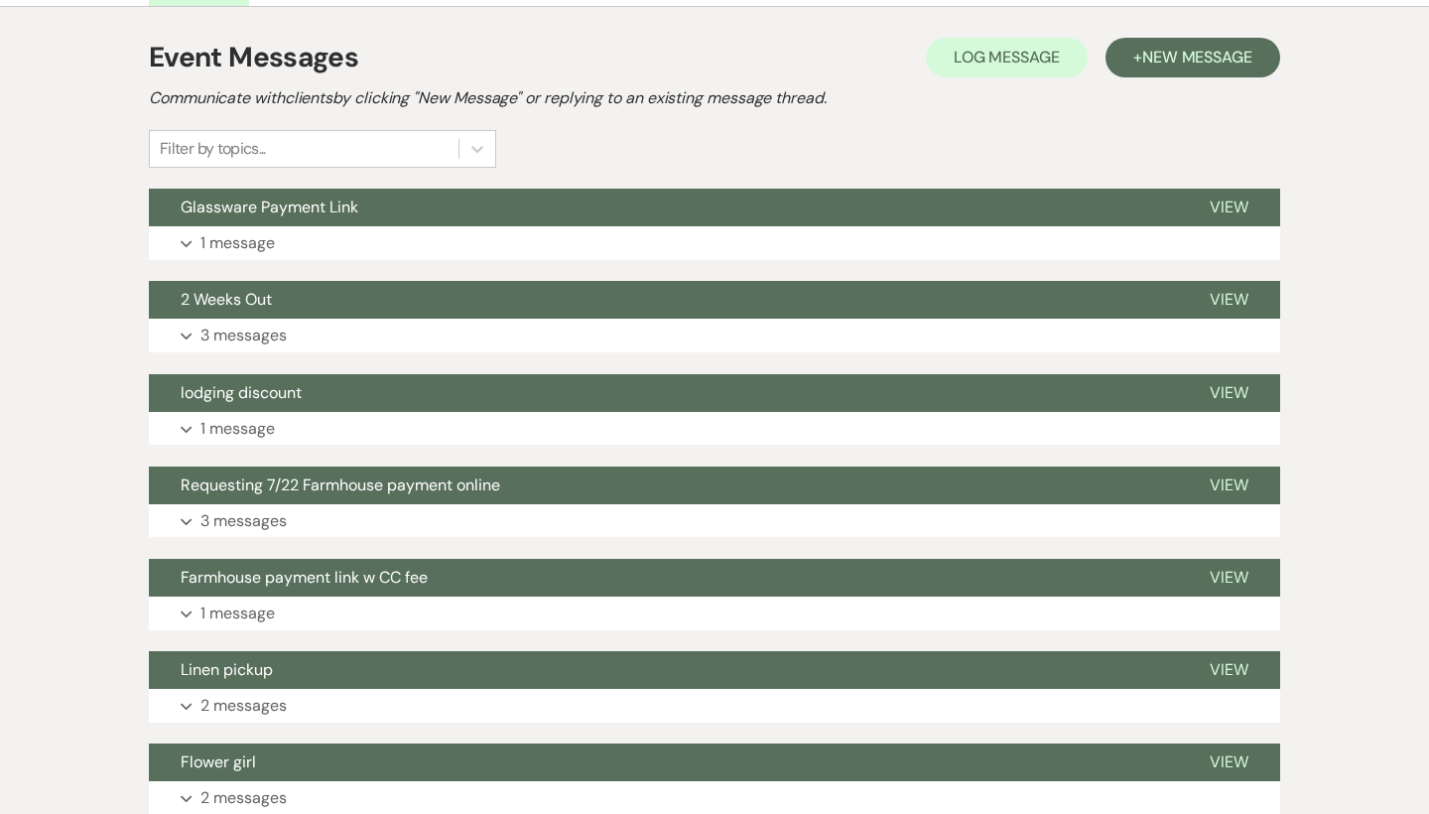
scroll to position [428, 0]
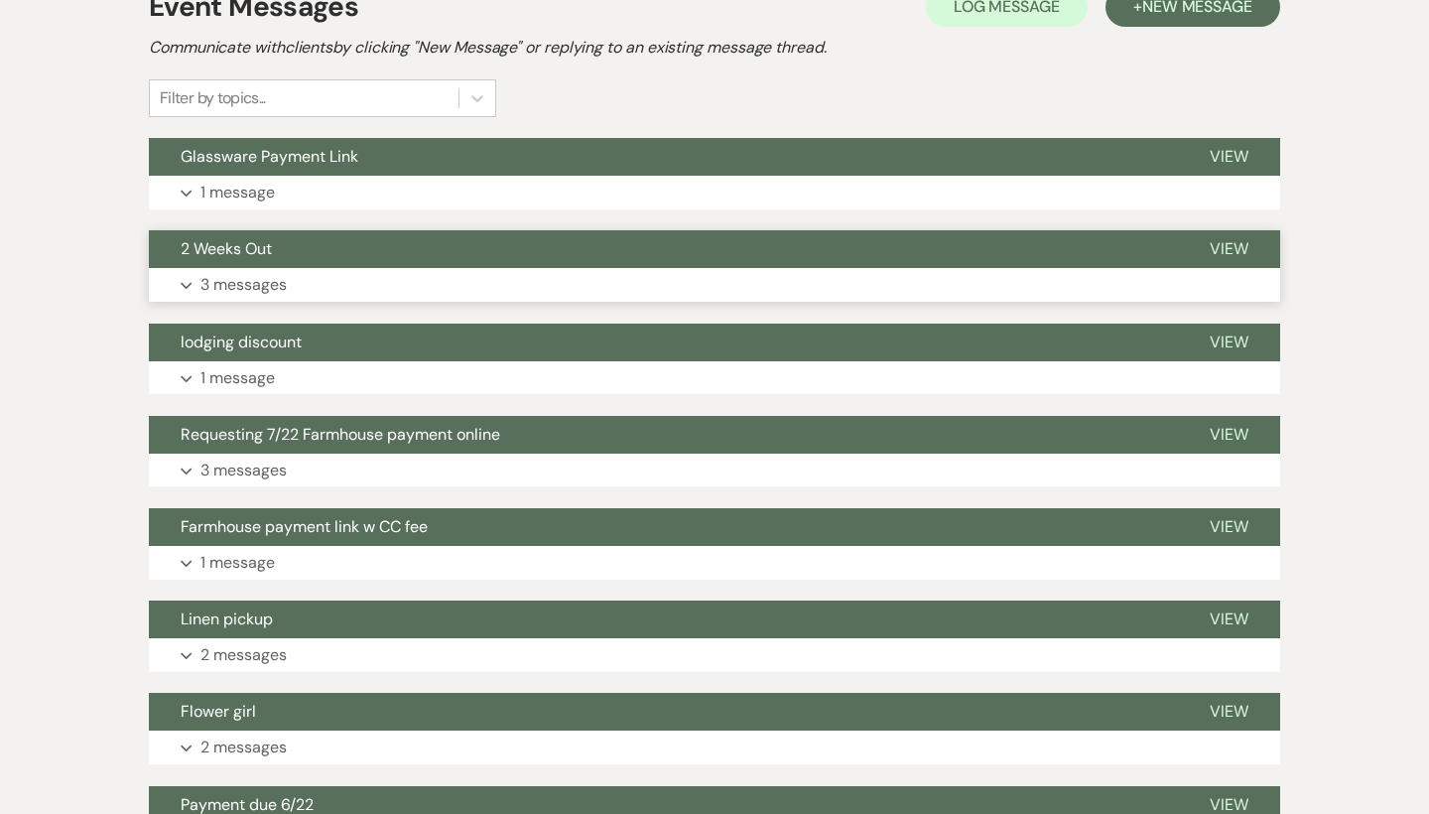
click at [343, 270] on button "Expand 3 messages" at bounding box center [714, 285] width 1131 height 34
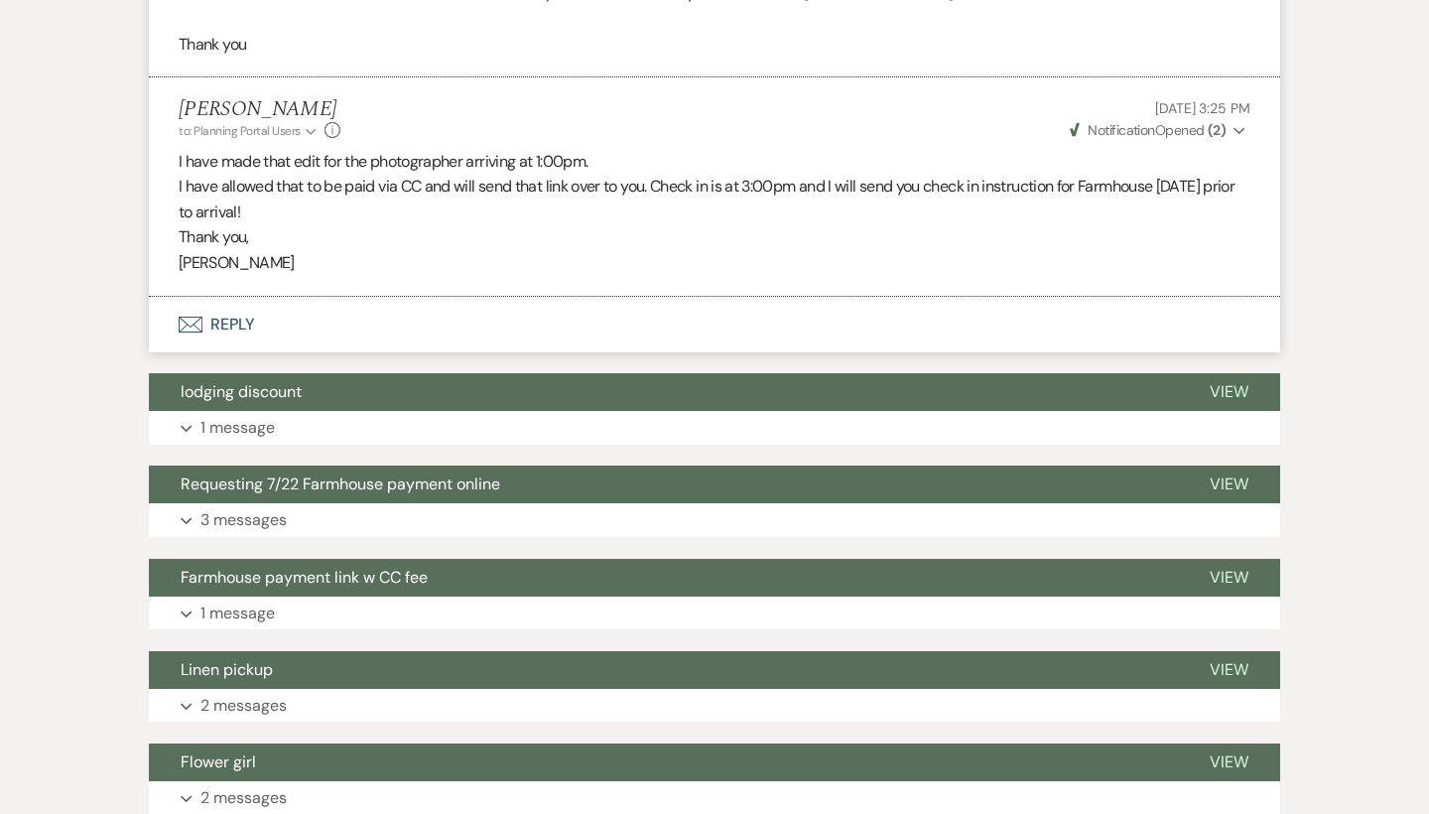
scroll to position [1805, 0]
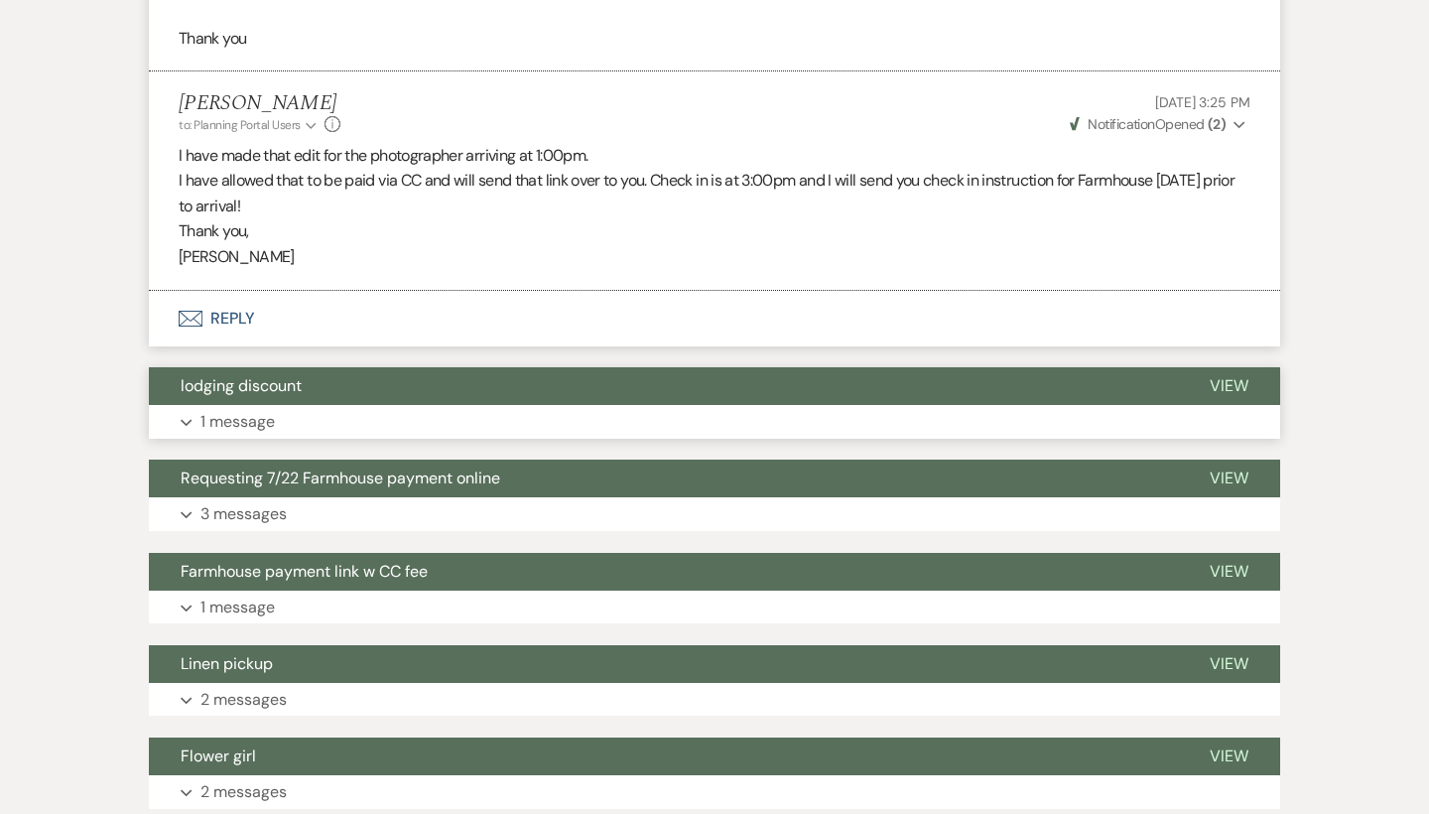
click at [409, 367] on button "lodging discount" at bounding box center [663, 386] width 1029 height 38
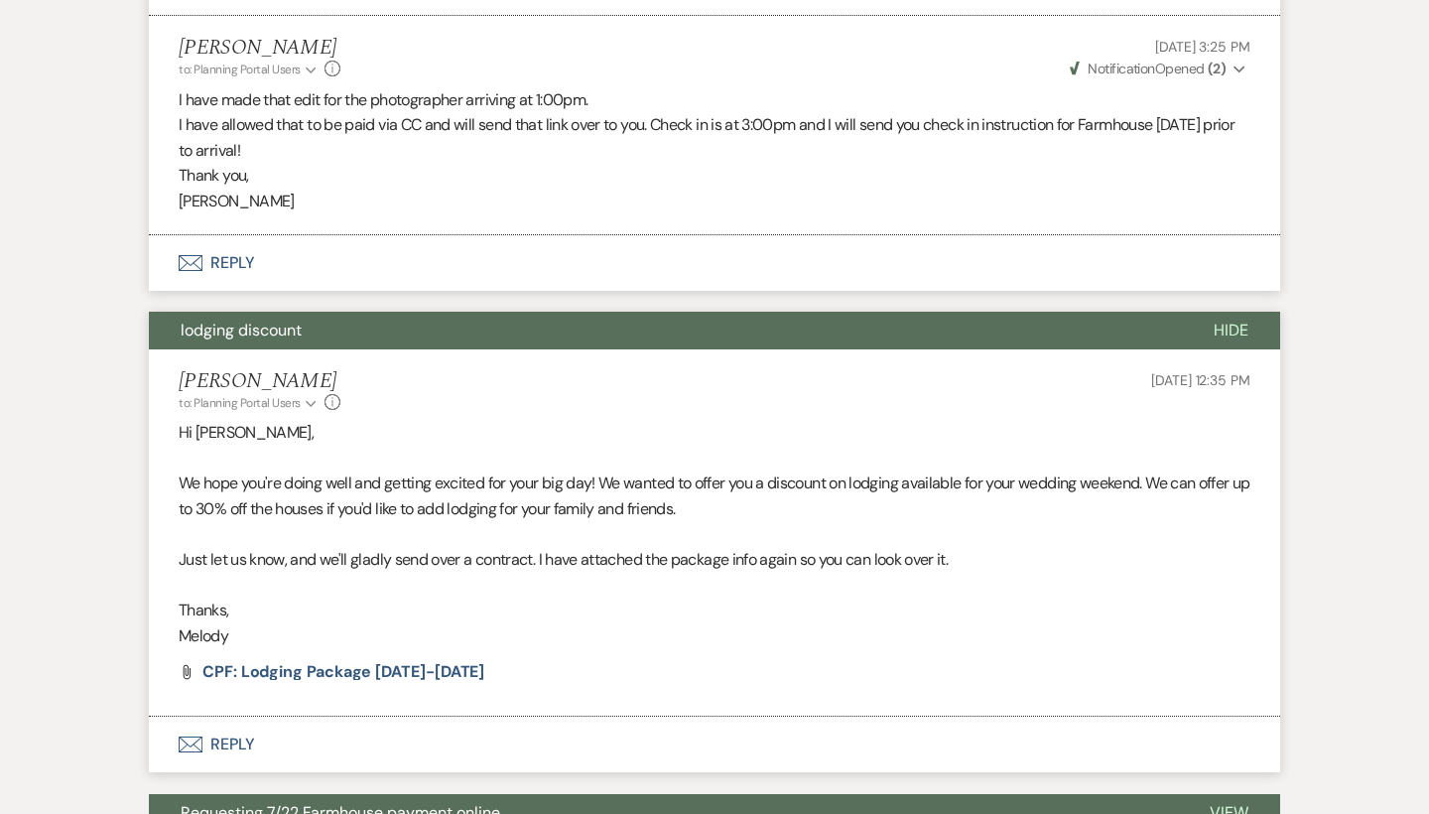
scroll to position [1859, 0]
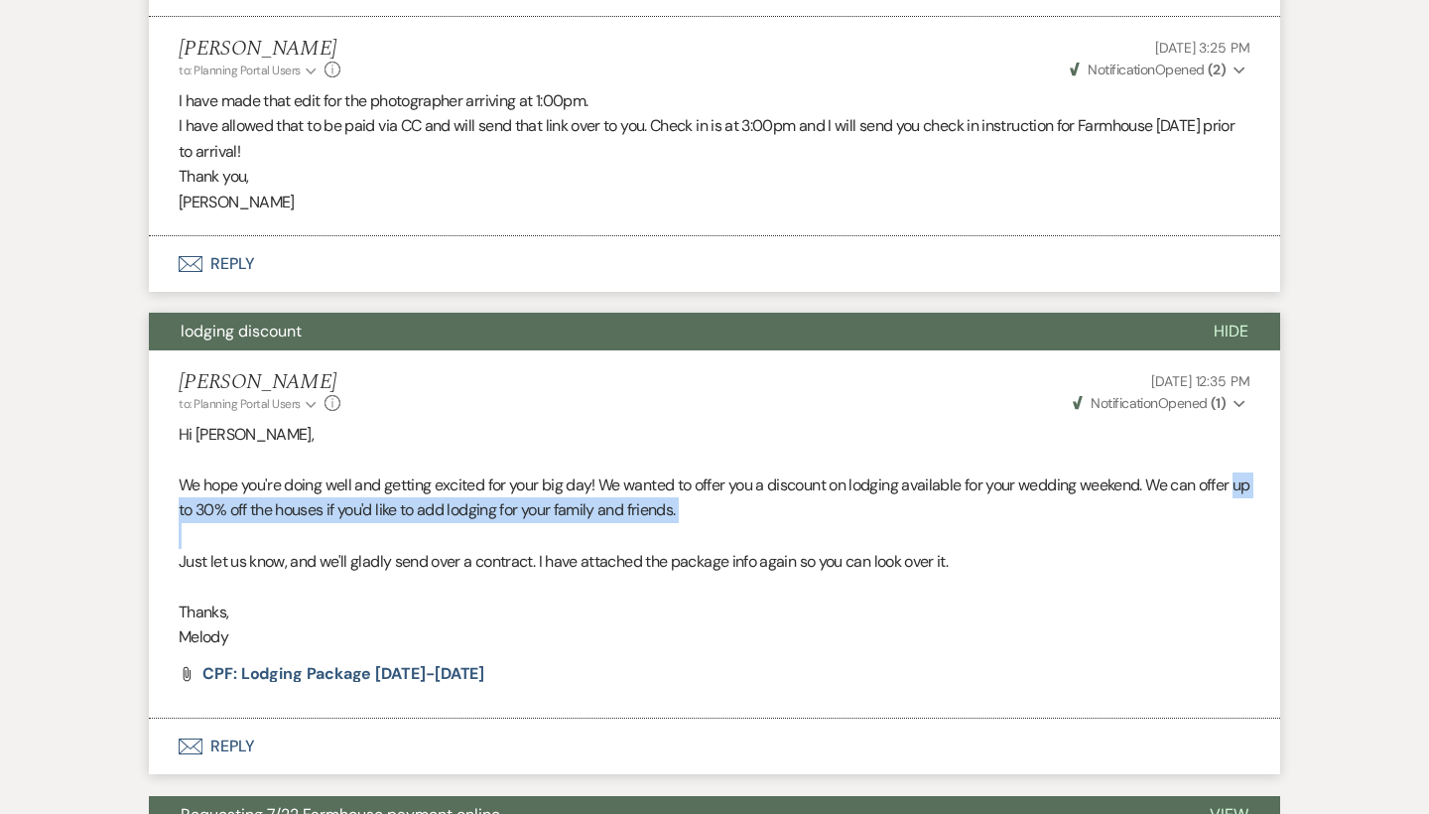
drag, startPoint x: 161, startPoint y: 472, endPoint x: 348, endPoint y: 488, distance: 188.2
click at [348, 488] on li "Melody McCabe to: Planning Portal Users Expand Info Sep 04, 2025, 12:35 PM Weve…" at bounding box center [714, 534] width 1131 height 368
click at [348, 488] on p "We hope you're doing well and getting excited for your big day! We wanted to of…" at bounding box center [715, 497] width 1072 height 51
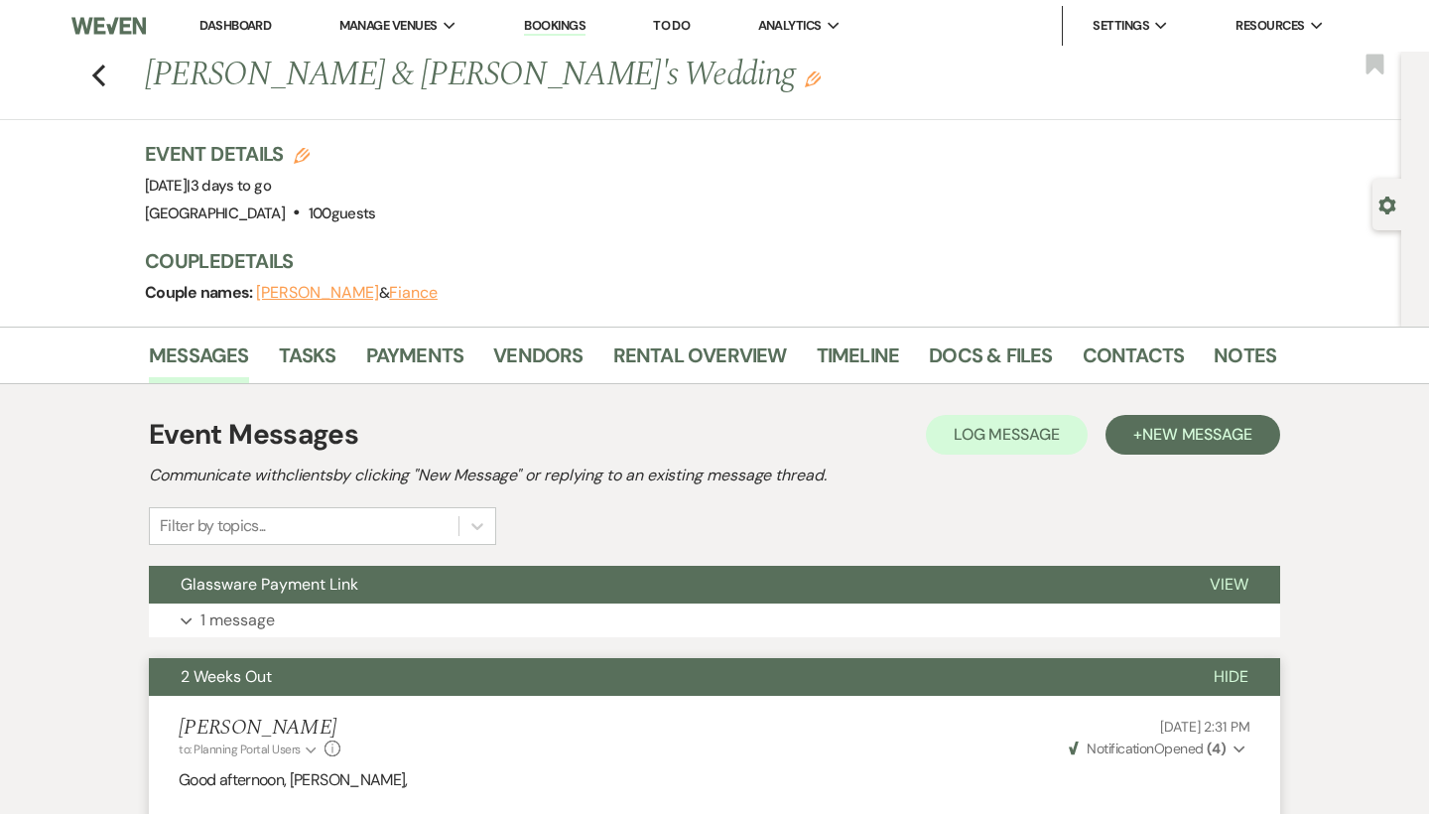
scroll to position [0, 0]
click at [271, 27] on link "Dashboard" at bounding box center [234, 25] width 71 height 17
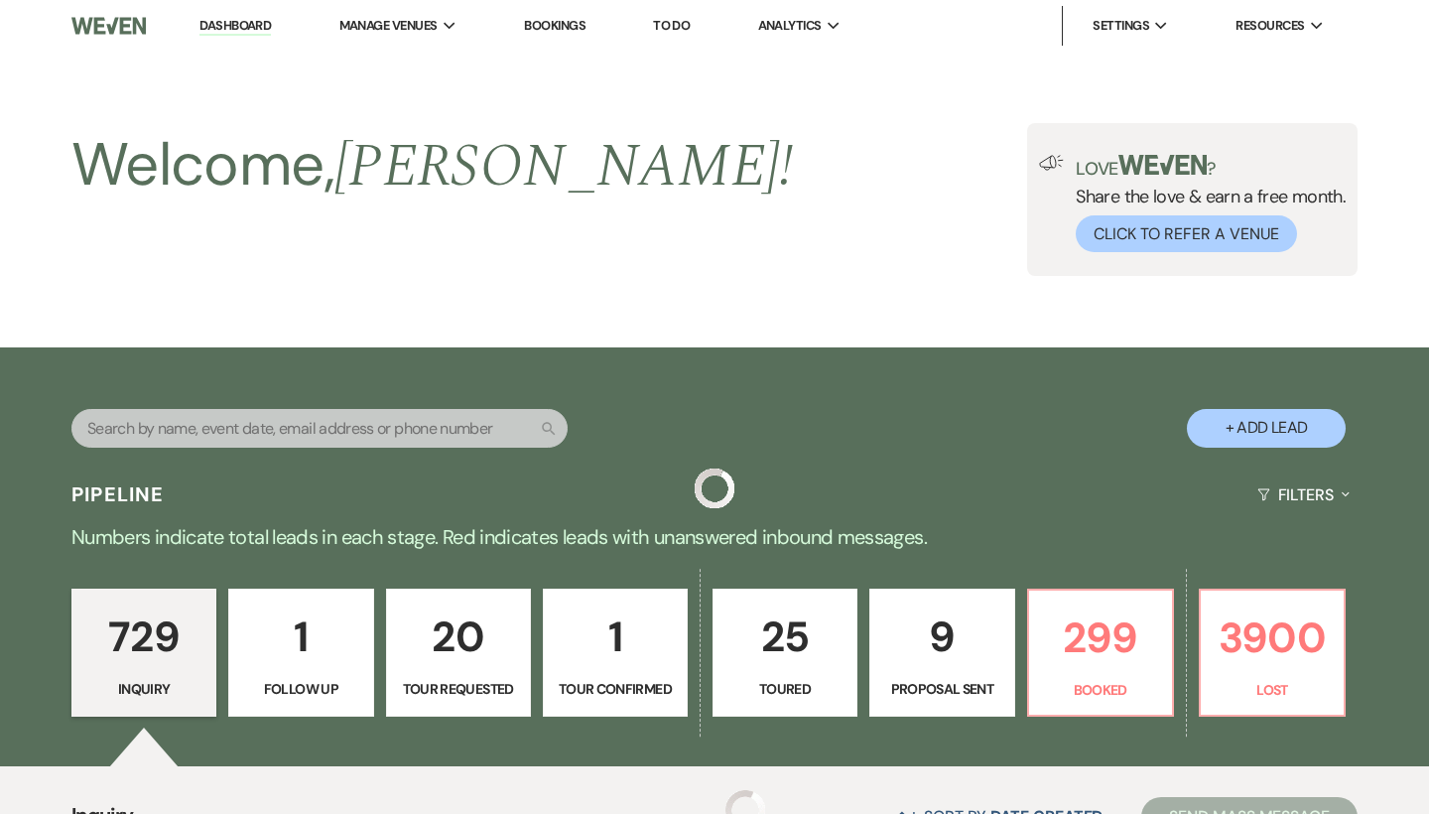
click at [266, 25] on link "Dashboard" at bounding box center [234, 26] width 71 height 19
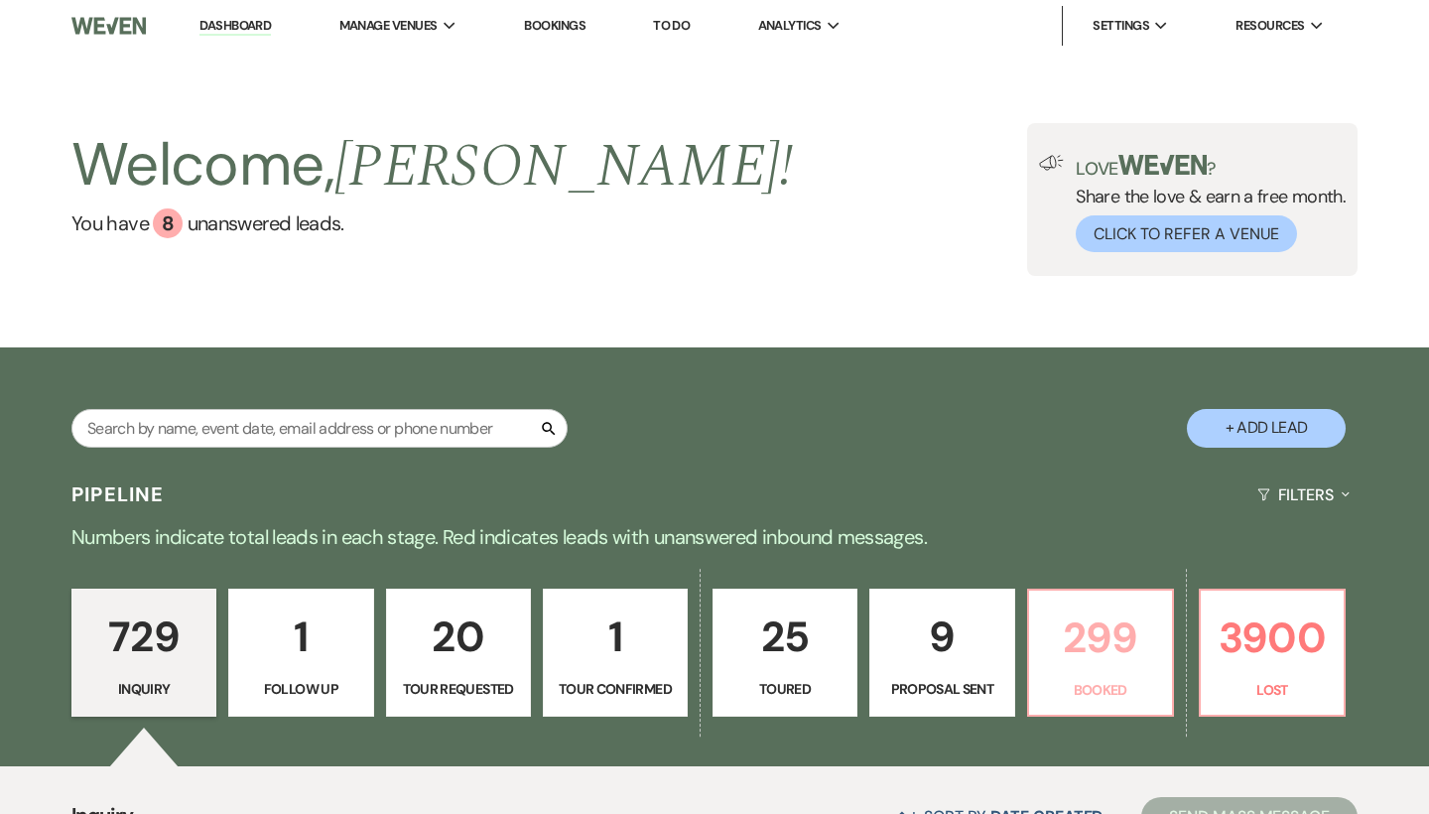
click at [1080, 631] on p "299" at bounding box center [1100, 637] width 119 height 66
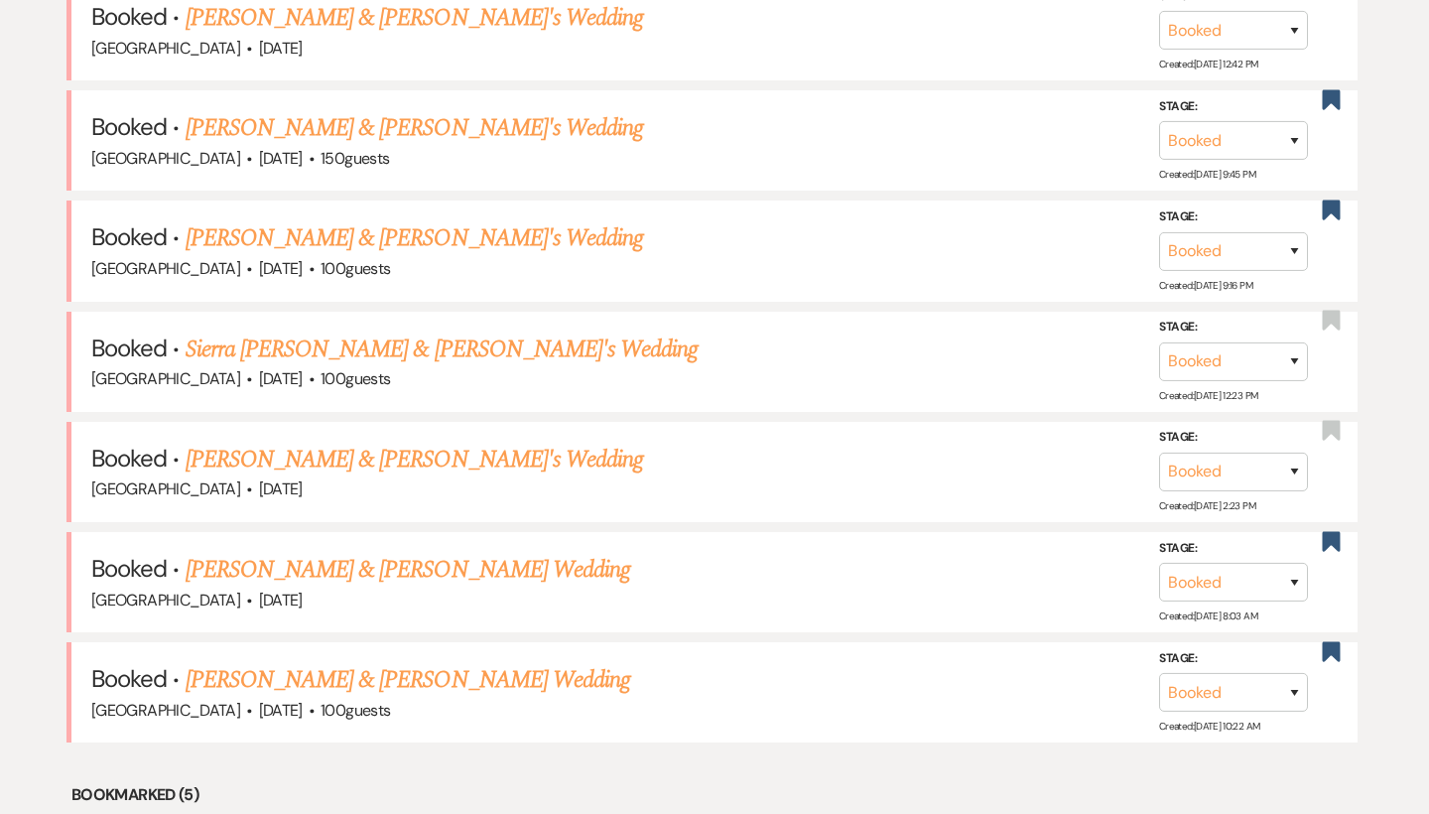
scroll to position [898, 0]
click at [370, 331] on link "Sierra [PERSON_NAME] & [PERSON_NAME]'s Wedding" at bounding box center [442, 349] width 513 height 36
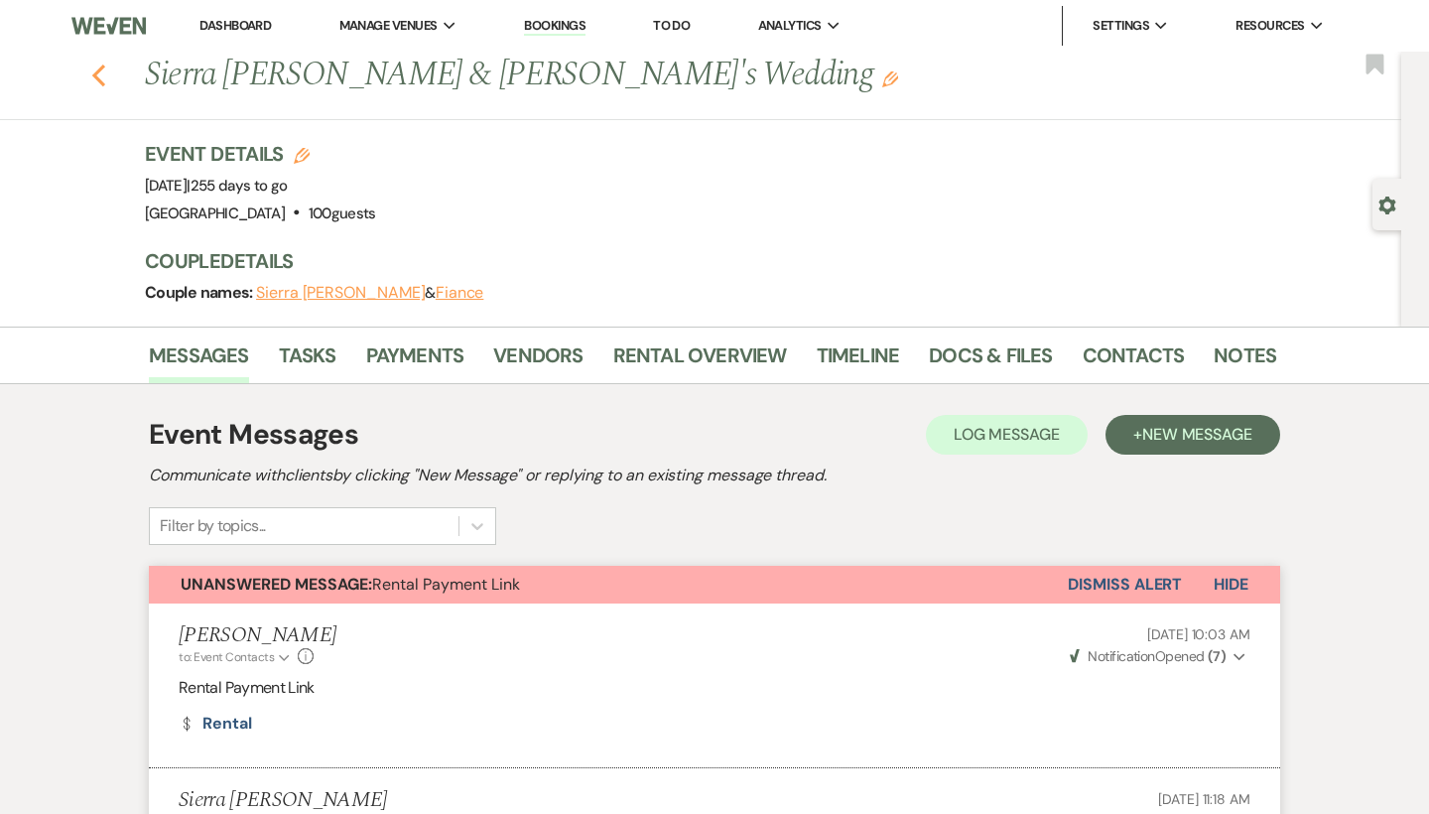
click at [104, 71] on icon "Previous" at bounding box center [98, 75] width 15 height 24
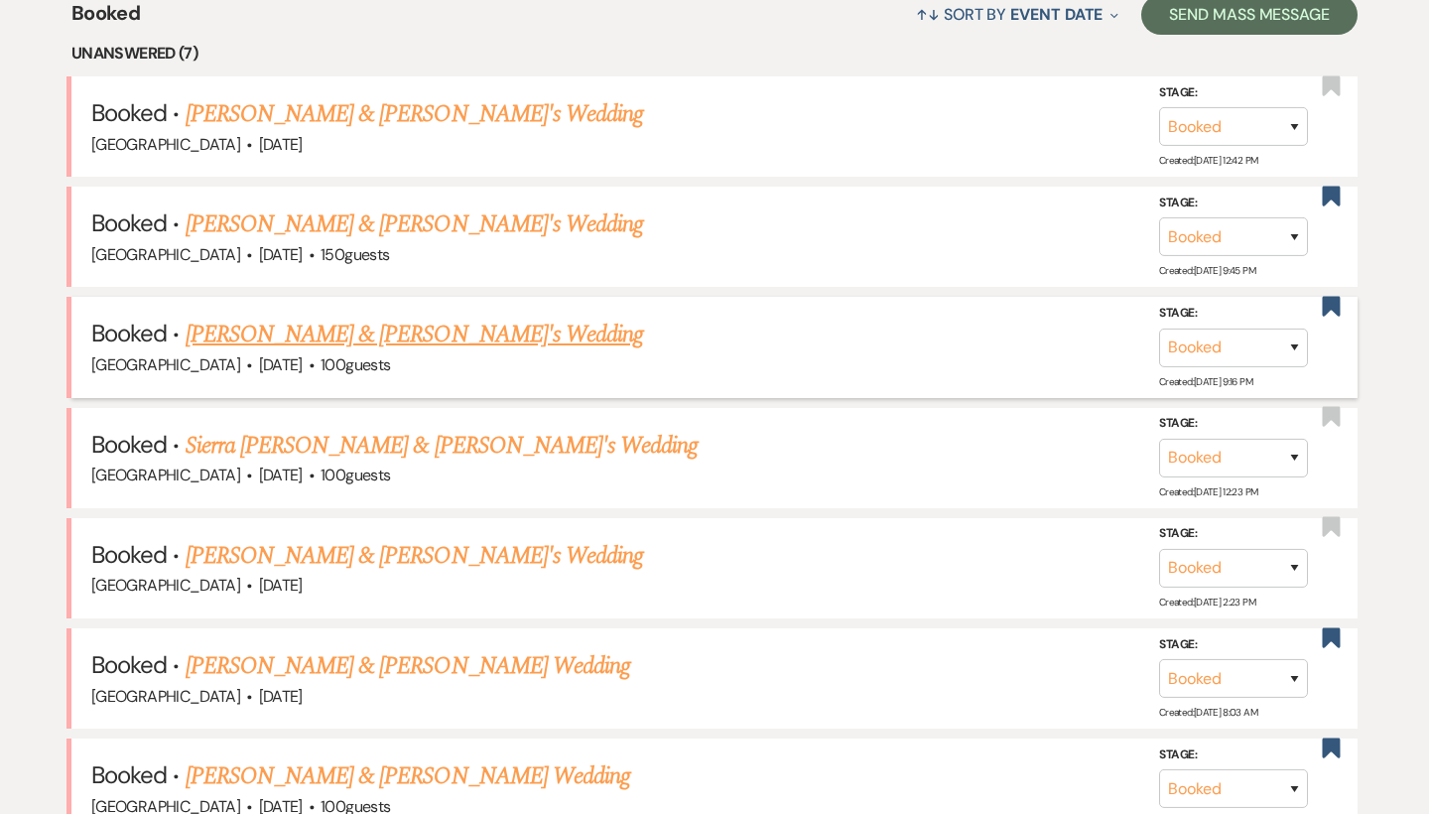
scroll to position [801, 0]
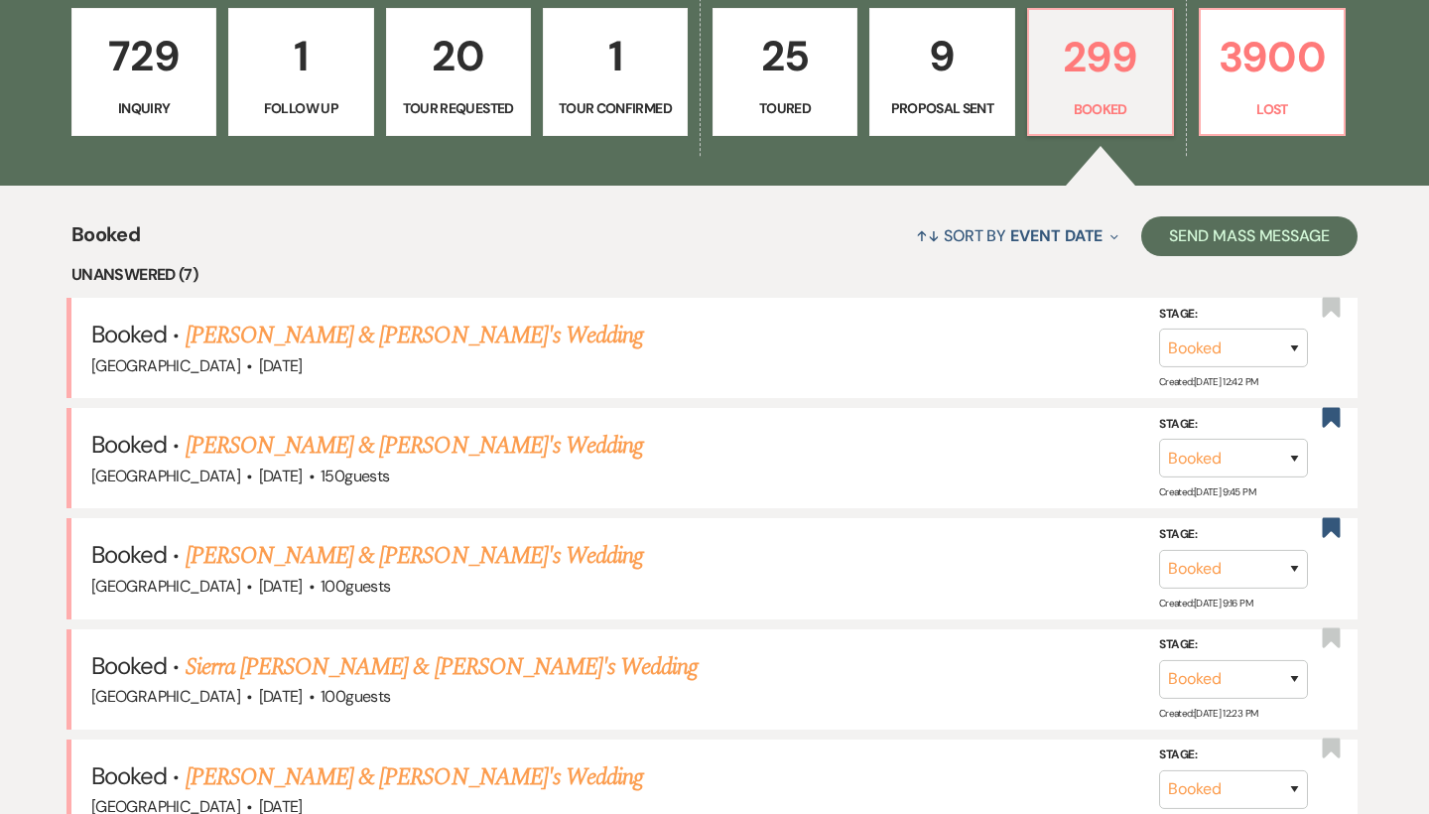
scroll to position [579, 0]
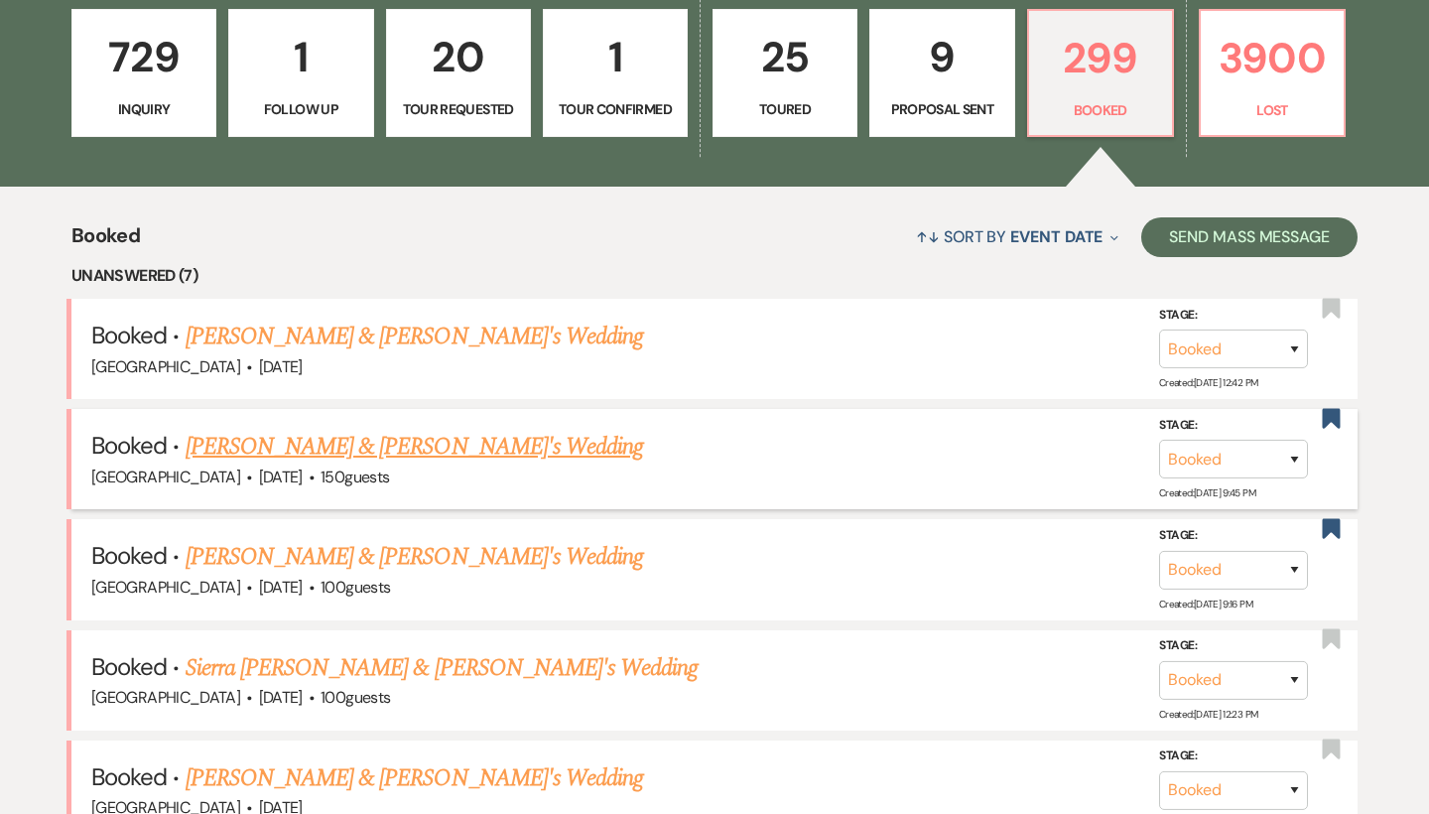
click at [377, 441] on link "[PERSON_NAME] & [PERSON_NAME]'s Wedding" at bounding box center [415, 447] width 458 height 36
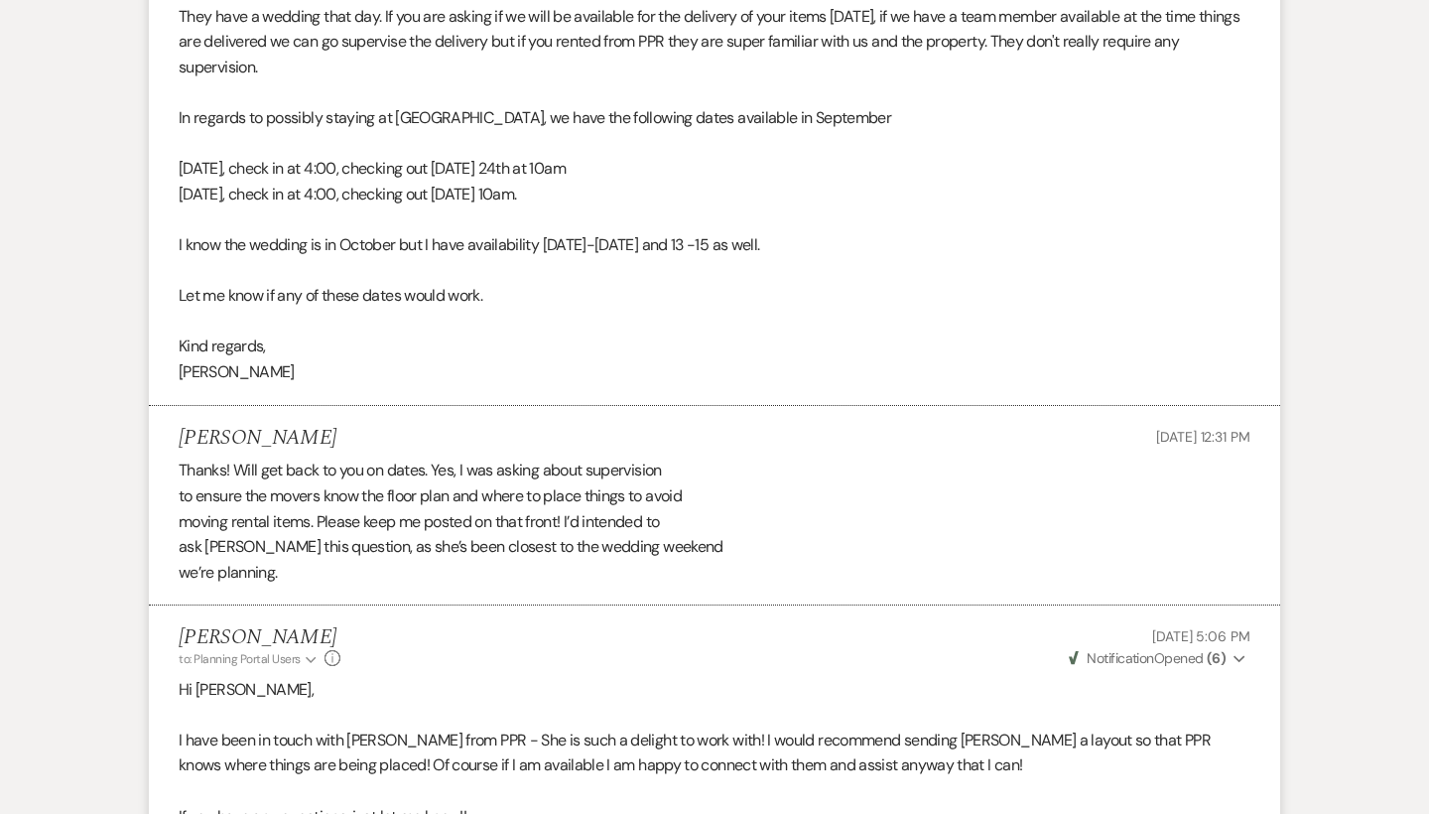
scroll to position [60638, 0]
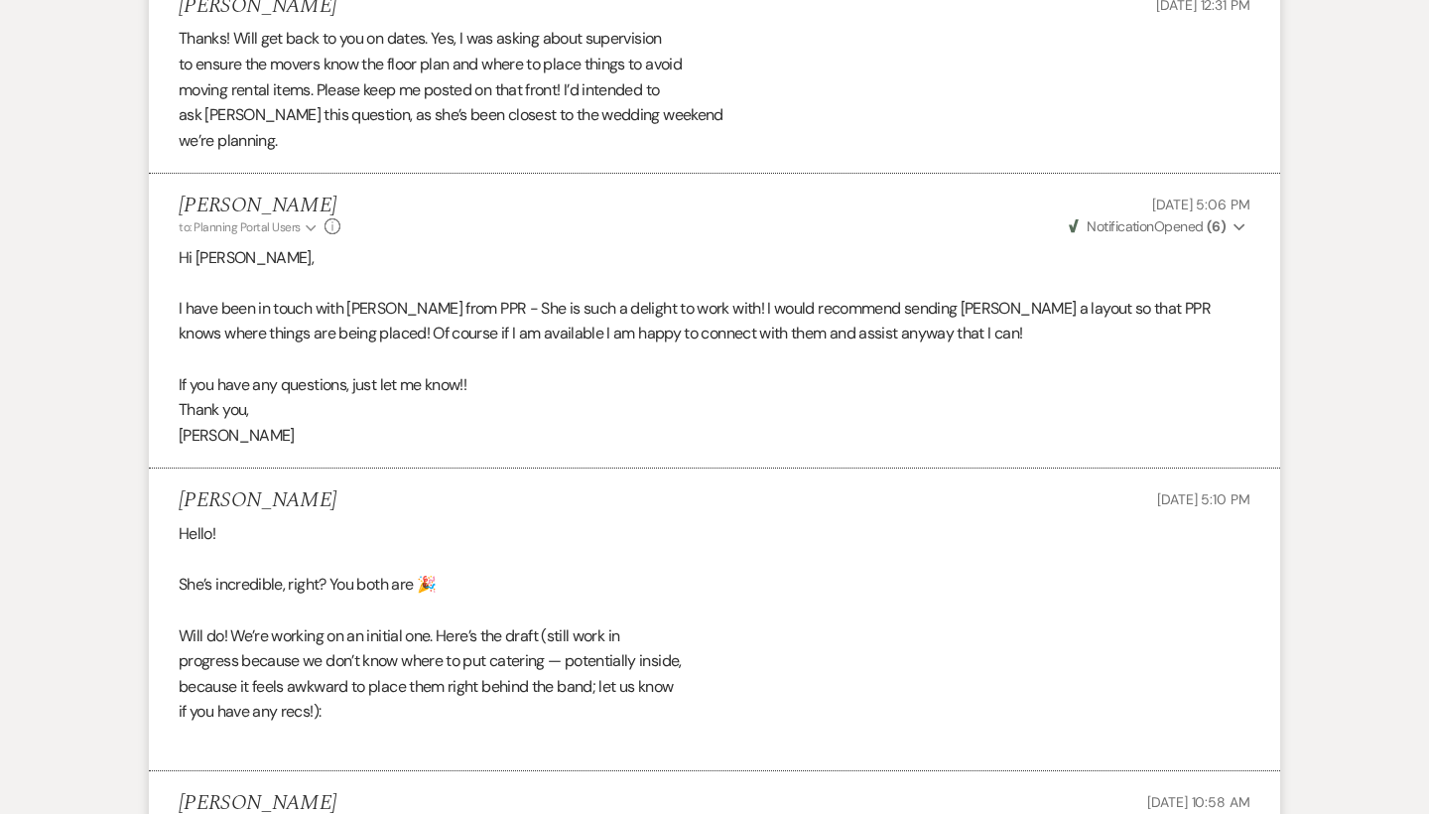
scroll to position [61022, 0]
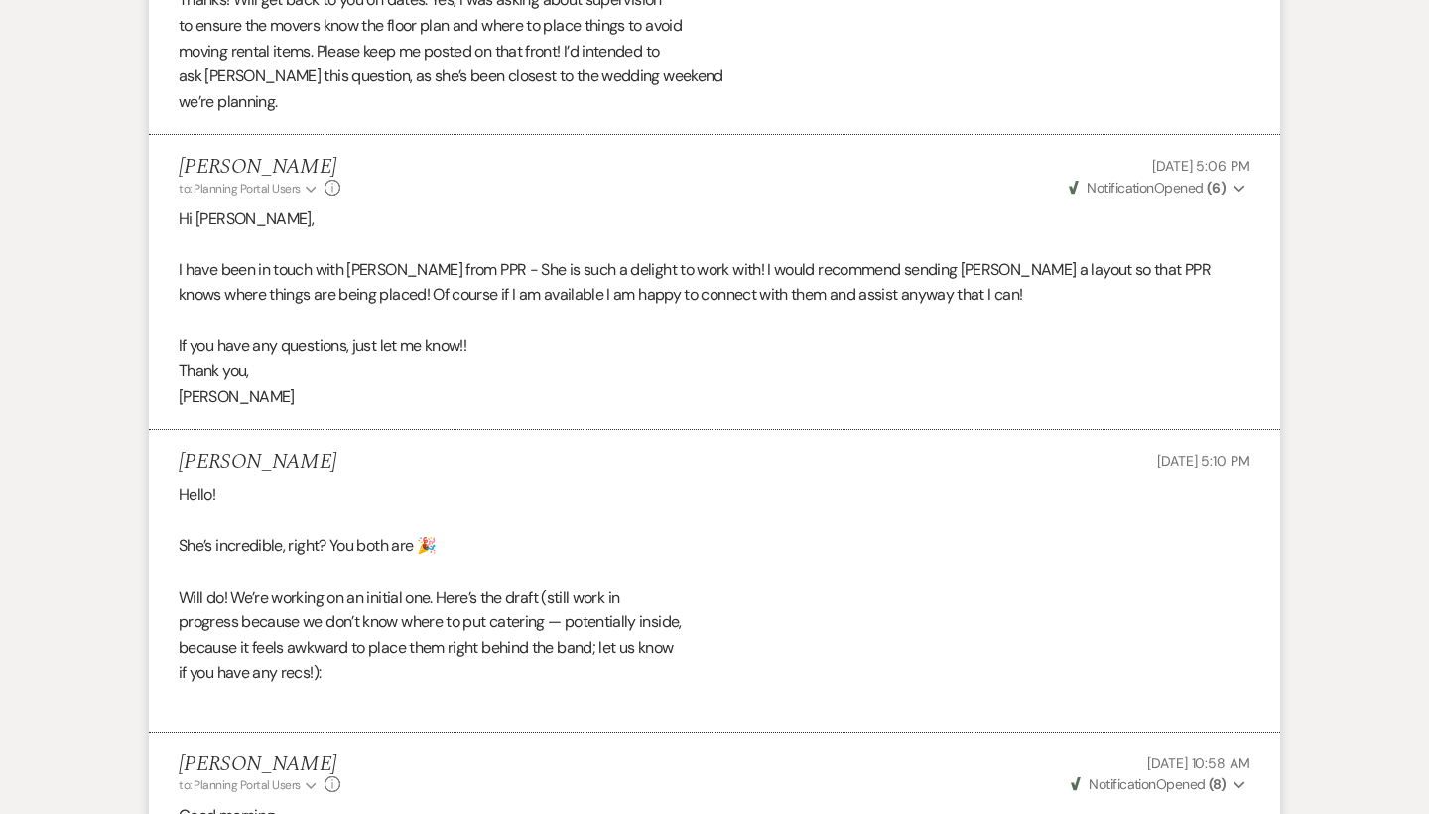
scroll to position [61096, 0]
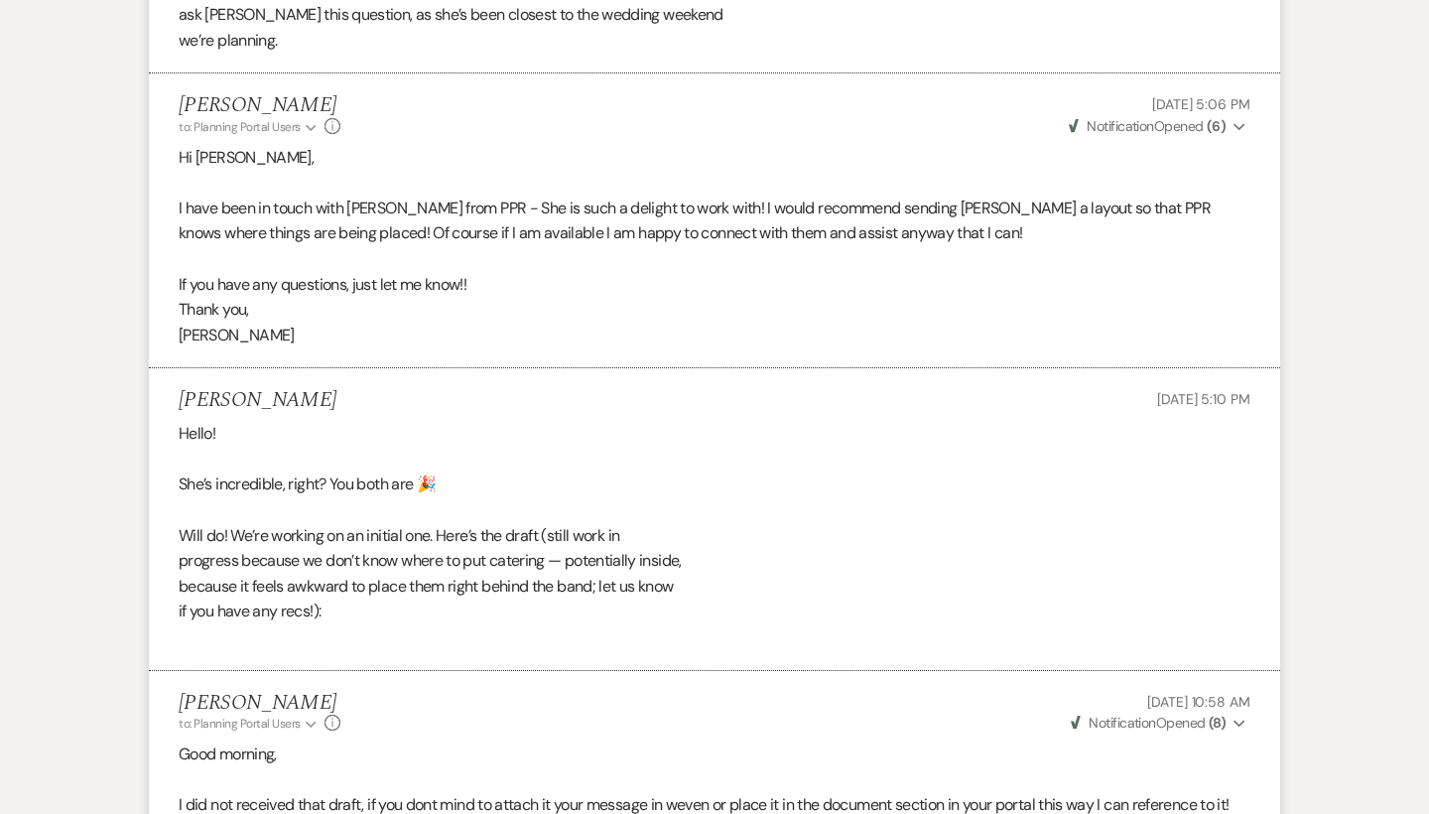
scroll to position [61129, 0]
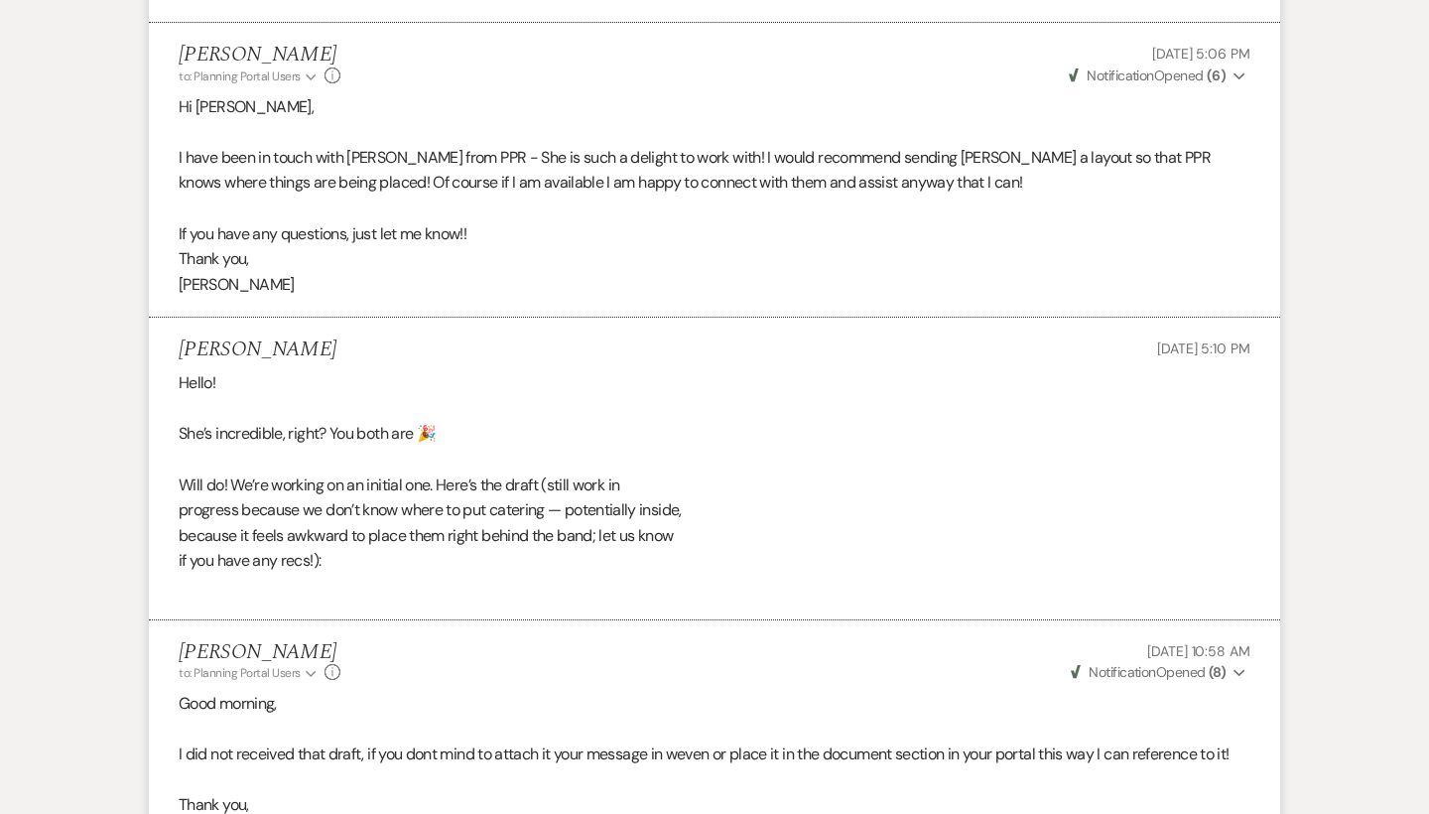
scroll to position [61177, 0]
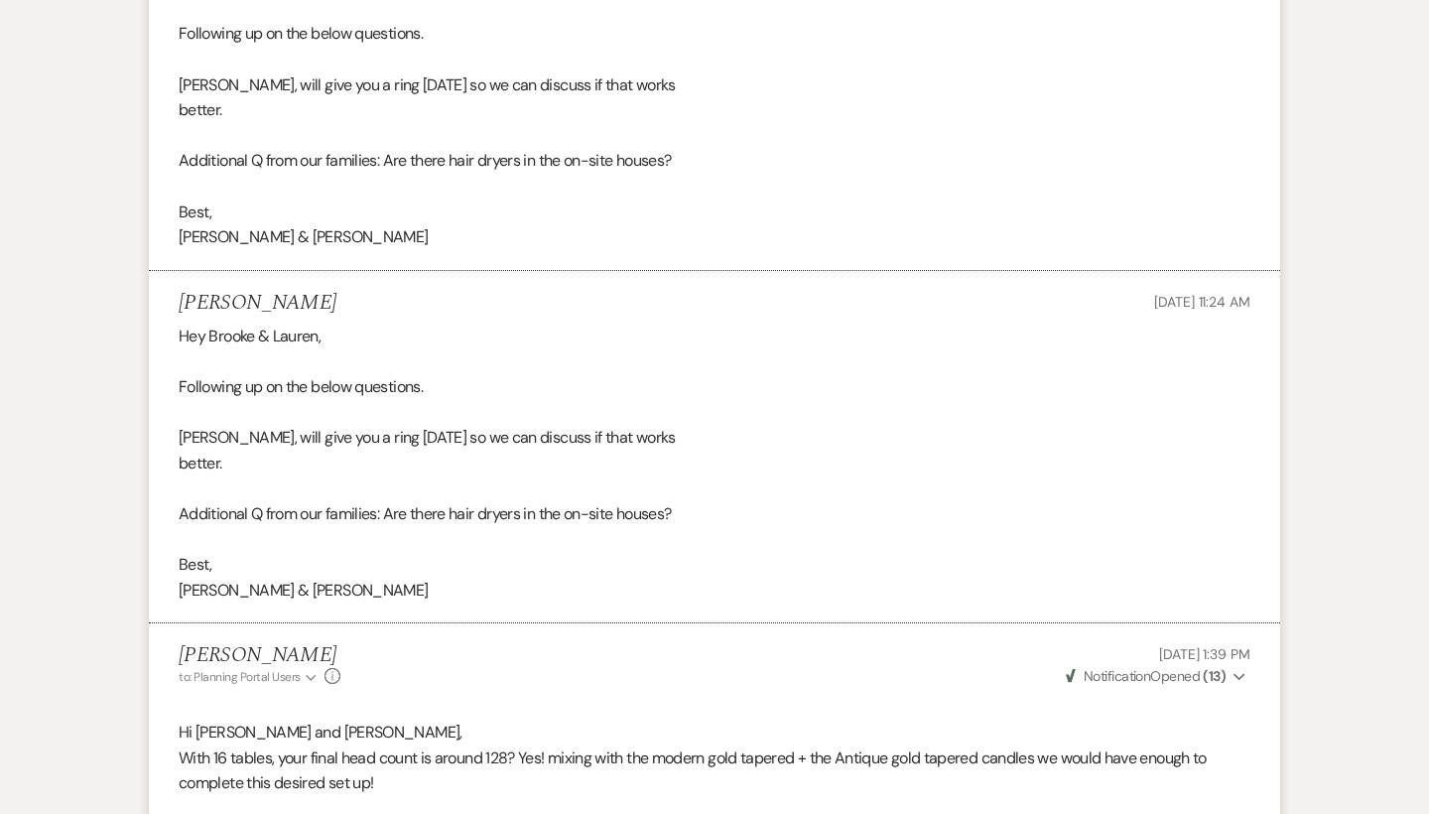
scroll to position [49702, 0]
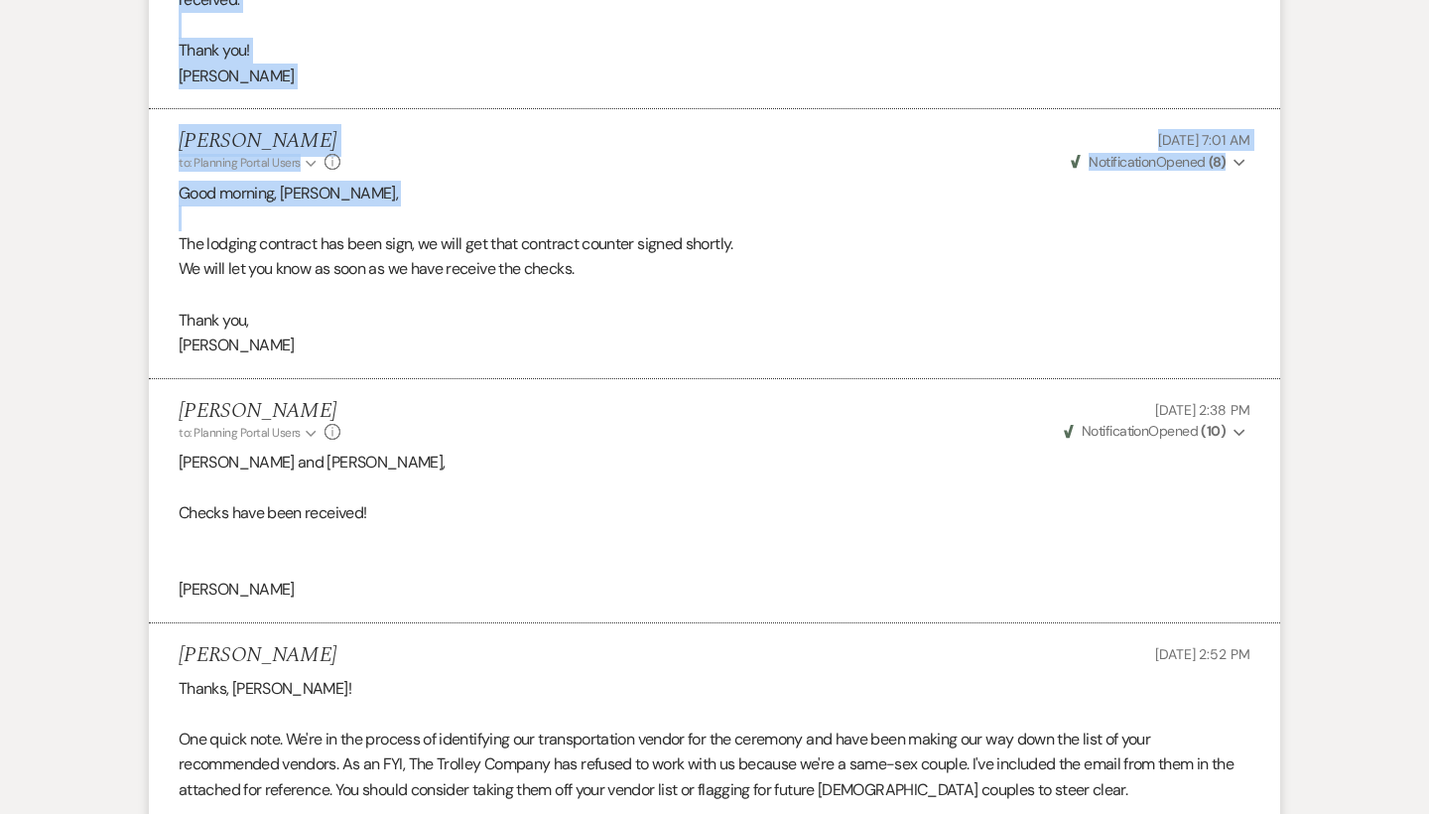
drag, startPoint x: 1420, startPoint y: 645, endPoint x: 1375, endPoint y: -35, distance: 681.1
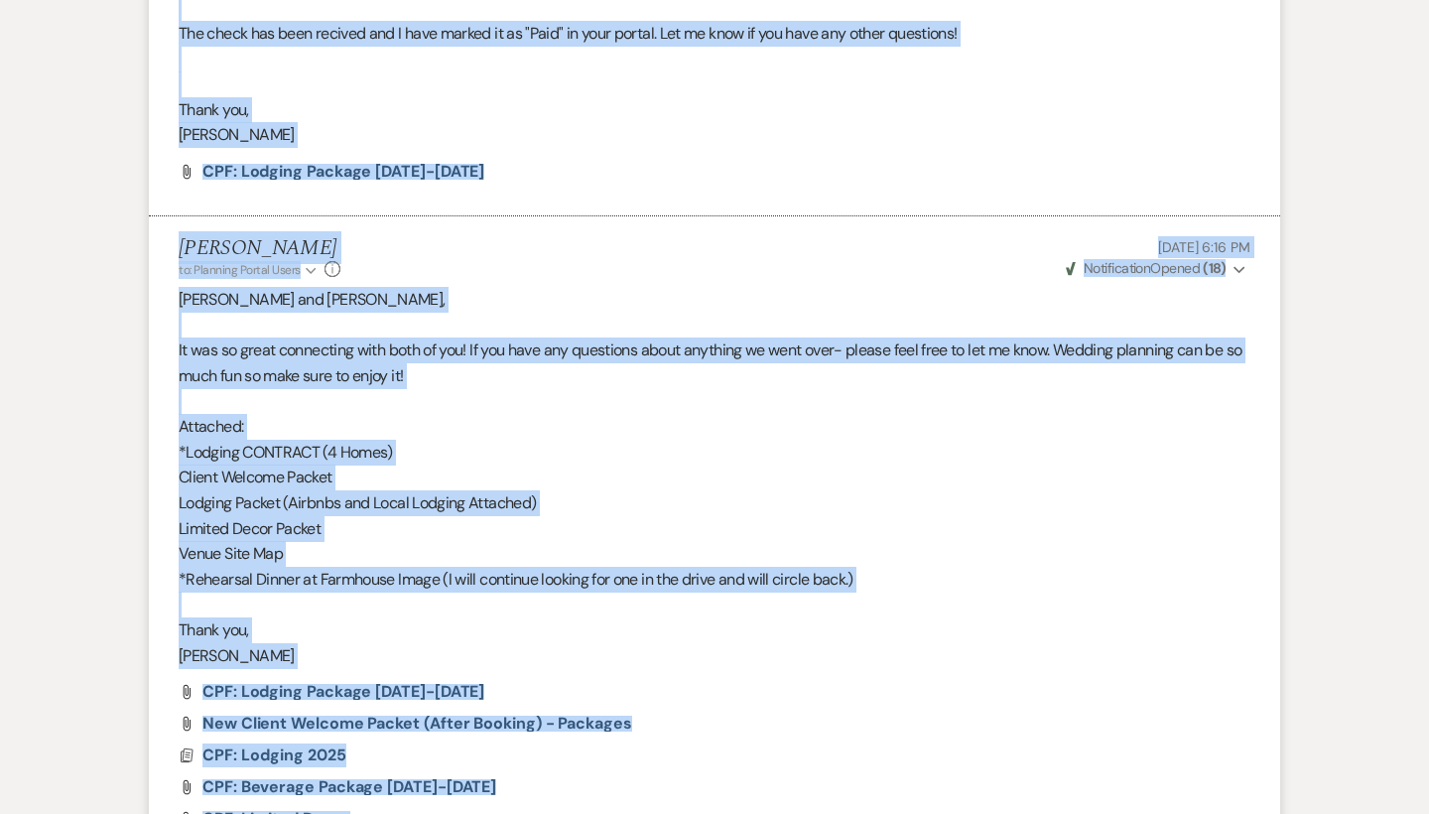
scroll to position [0, 0]
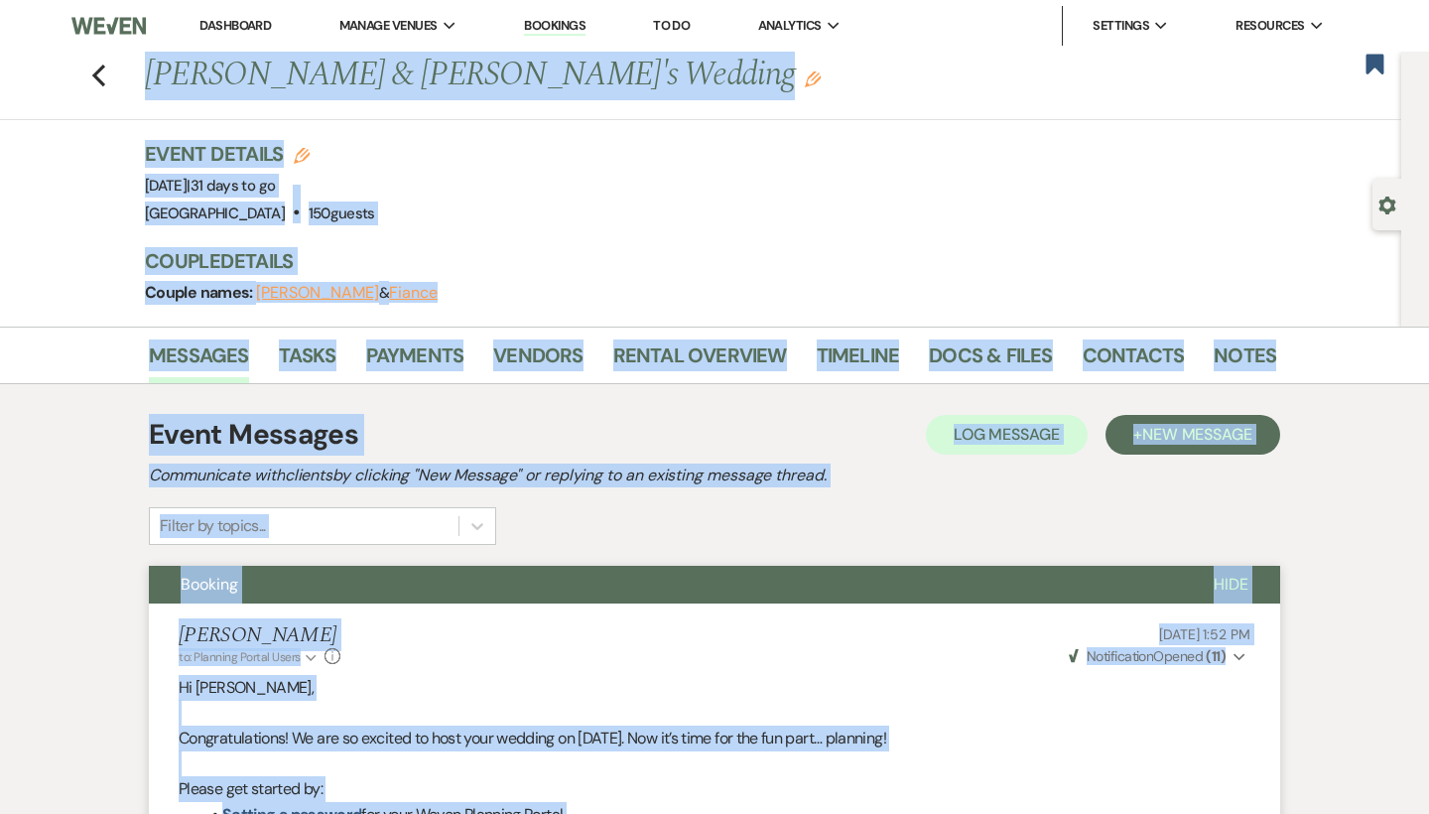
click at [123, 241] on div "Previous [PERSON_NAME] & [PERSON_NAME]'s Wedding Edit Bookmark Gear Settings Ev…" at bounding box center [700, 189] width 1401 height 275
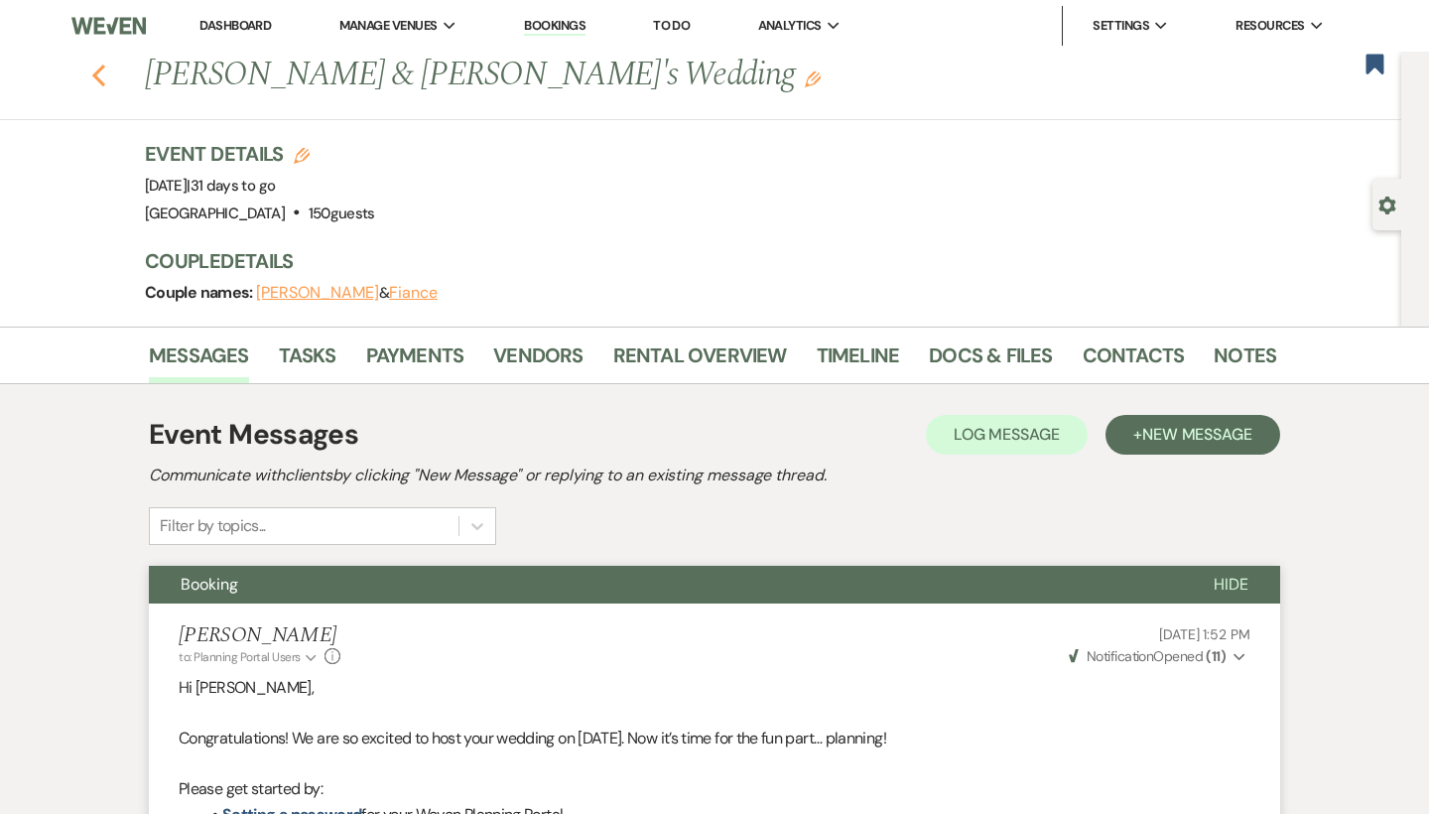
click at [96, 76] on use "button" at bounding box center [98, 75] width 13 height 22
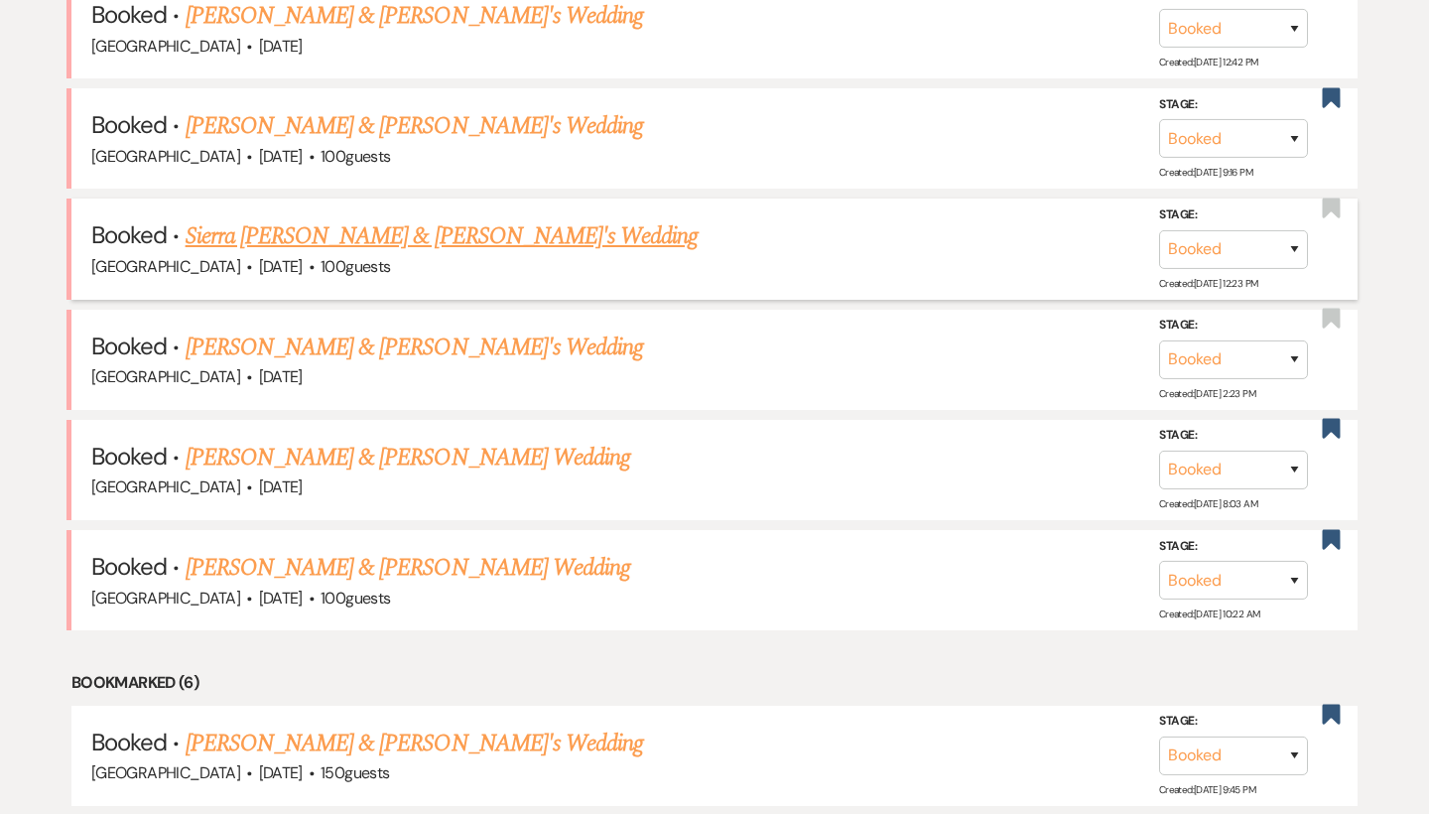
scroll to position [904, 0]
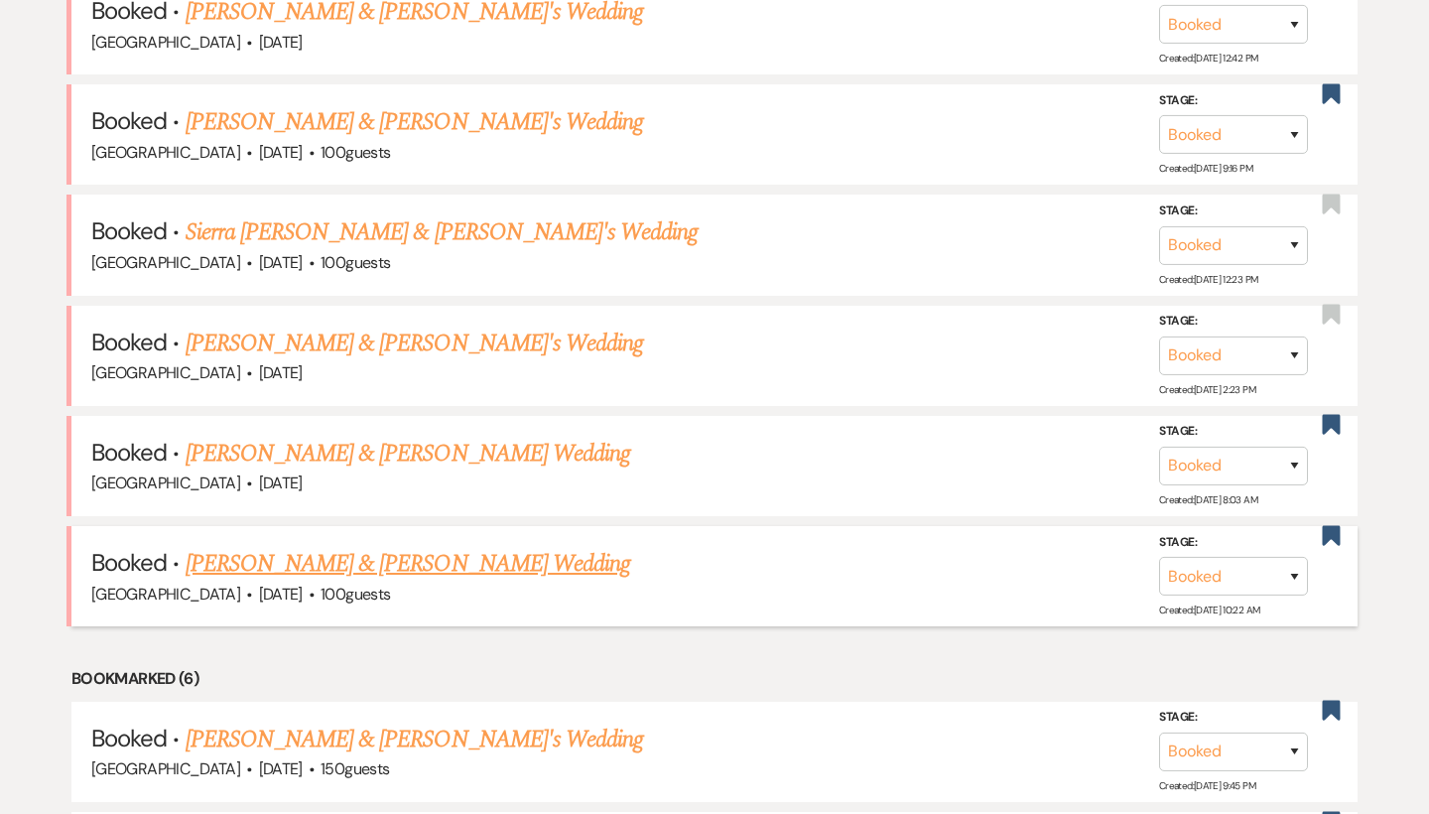
click at [257, 546] on link "[PERSON_NAME] & [PERSON_NAME] Wedding" at bounding box center [408, 564] width 444 height 36
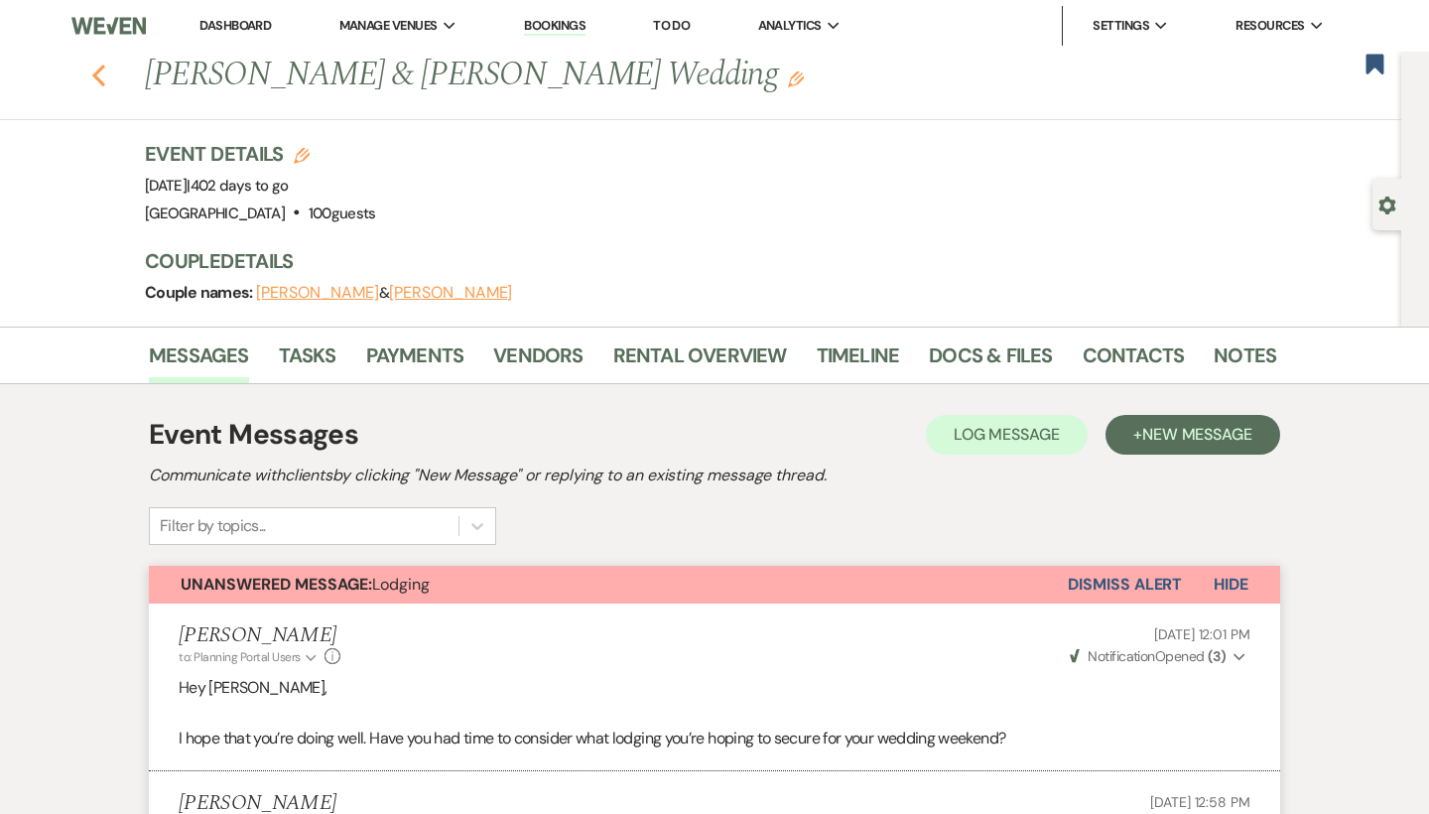
click at [98, 72] on use "button" at bounding box center [98, 75] width 13 height 22
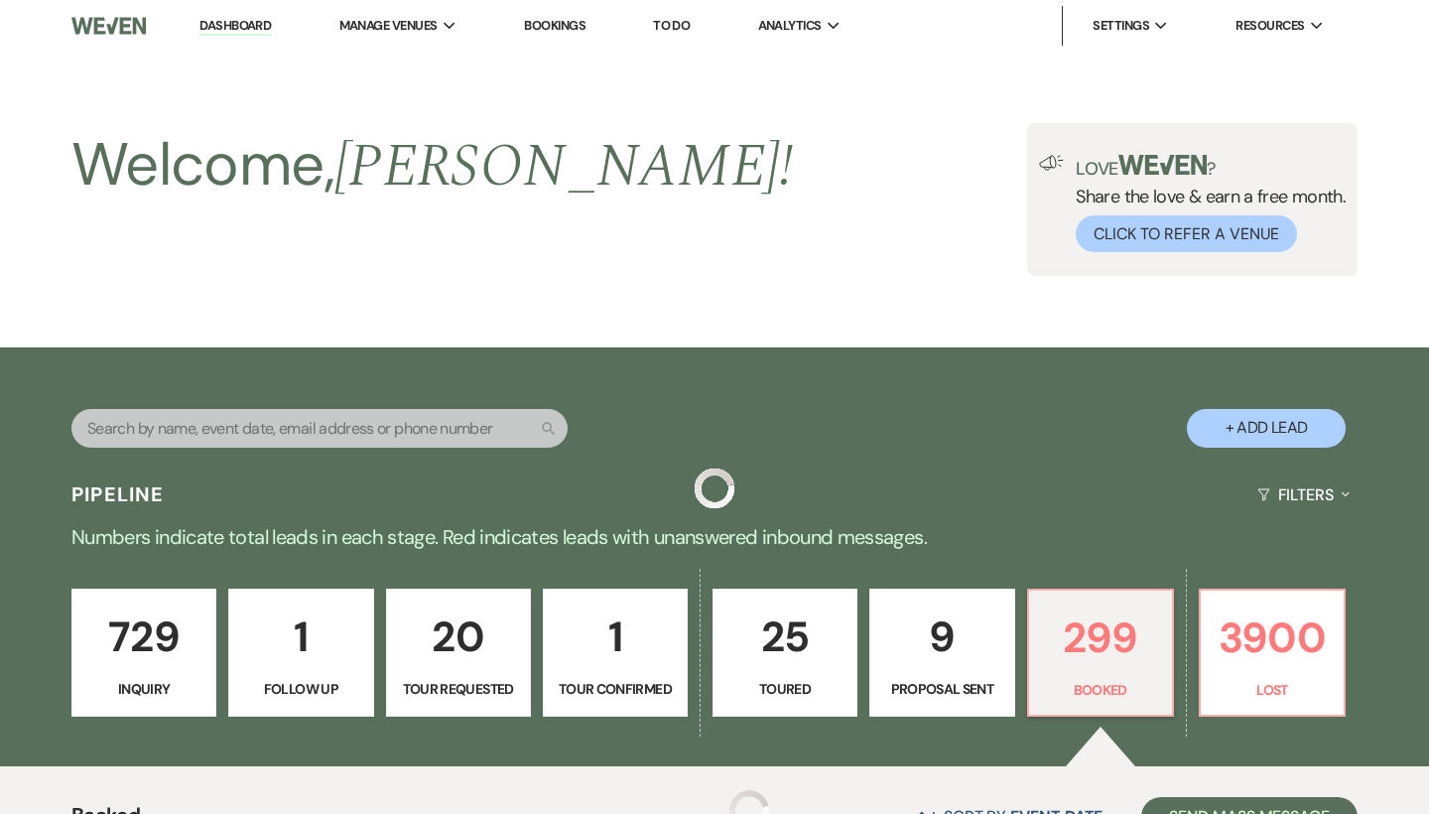
scroll to position [904, 0]
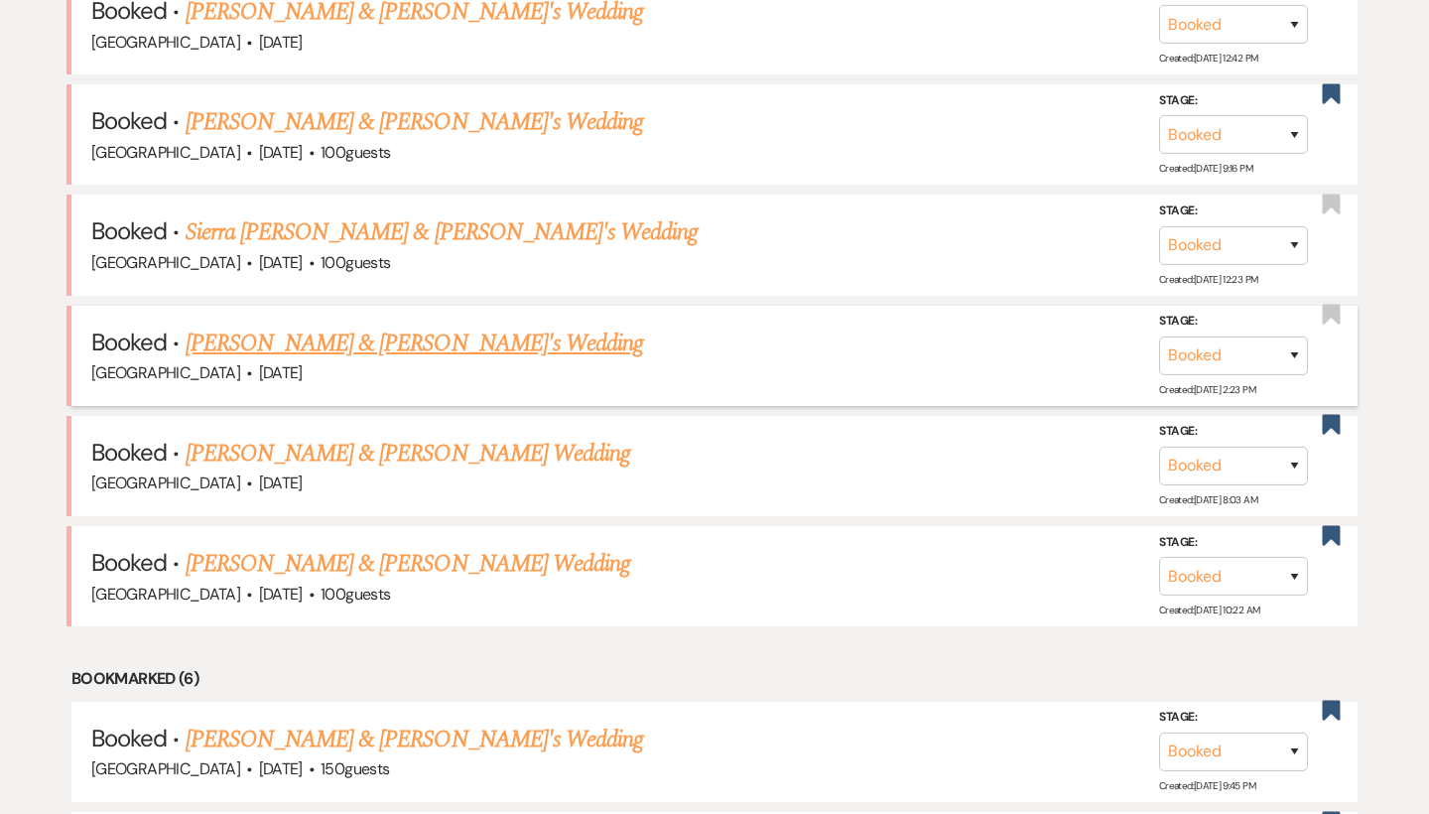
click at [372, 333] on link "[PERSON_NAME] & [PERSON_NAME]'s Wedding" at bounding box center [415, 343] width 458 height 36
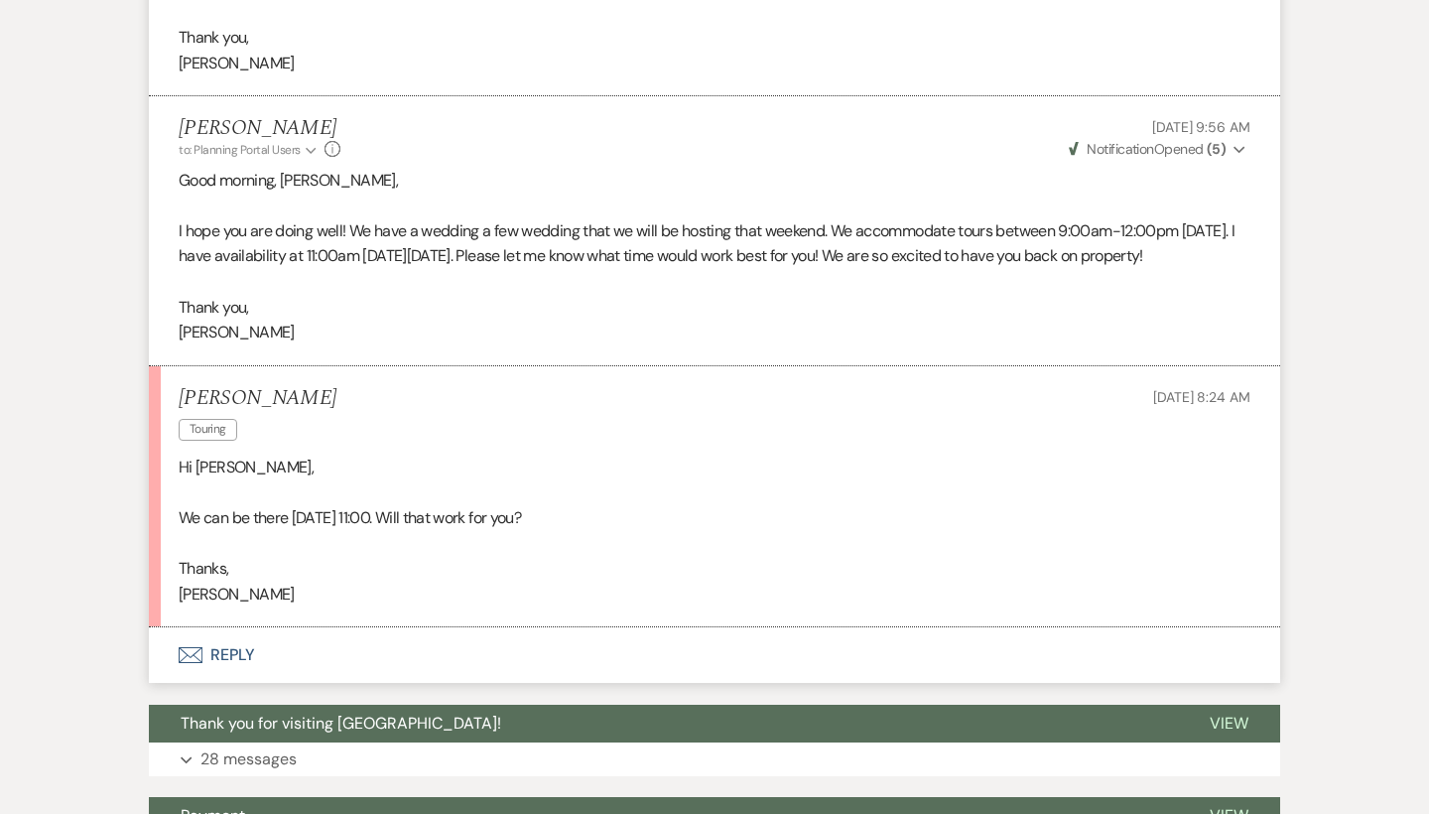
scroll to position [2462, 0]
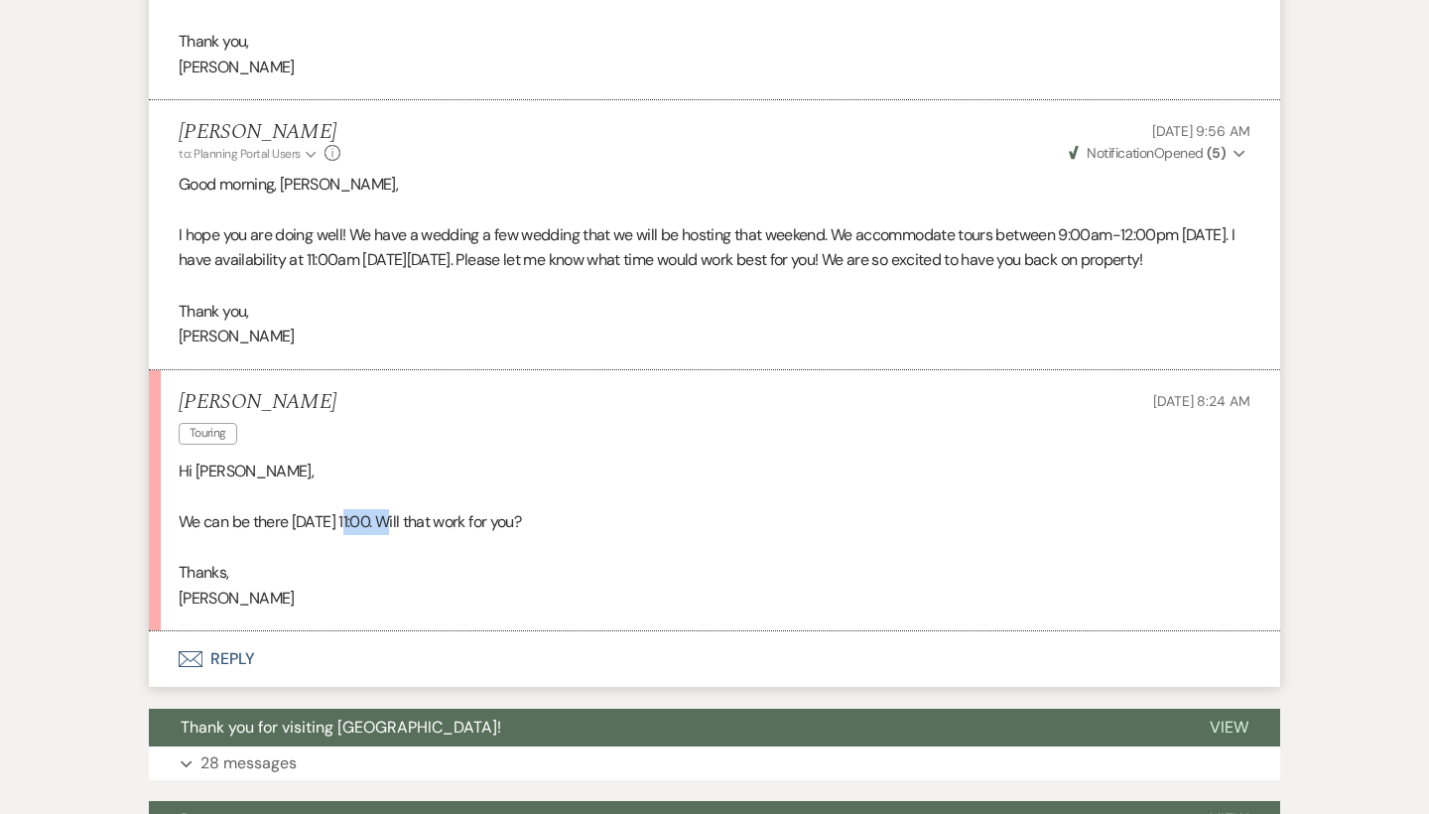
drag, startPoint x: 339, startPoint y: 500, endPoint x: 394, endPoint y: 505, distance: 54.8
click at [394, 509] on p "We can be there [DATE] 11:00. Will that work for you?" at bounding box center [715, 522] width 1072 height 26
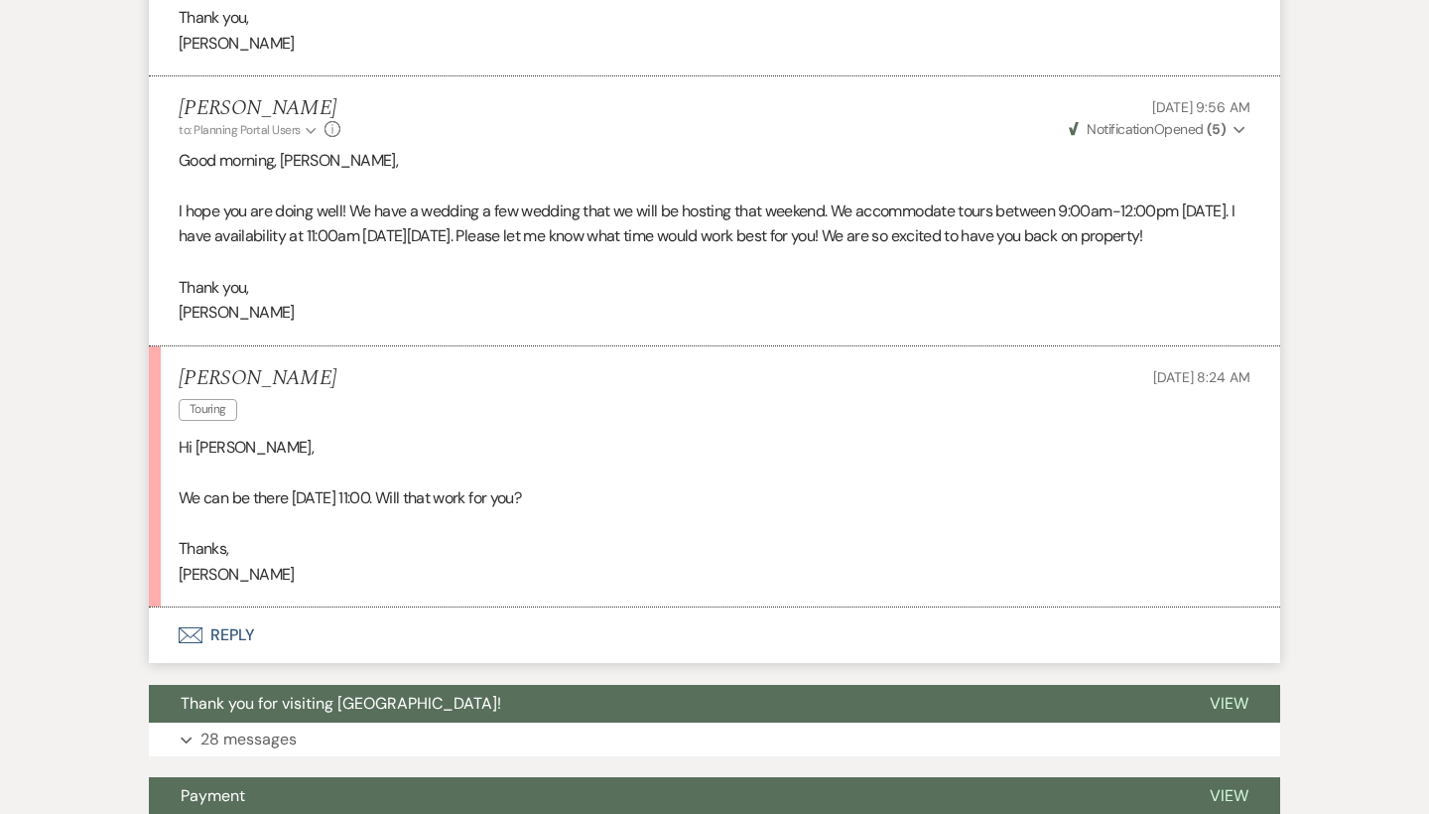
scroll to position [2490, 0]
